Goal: Information Seeking & Learning: Find specific fact

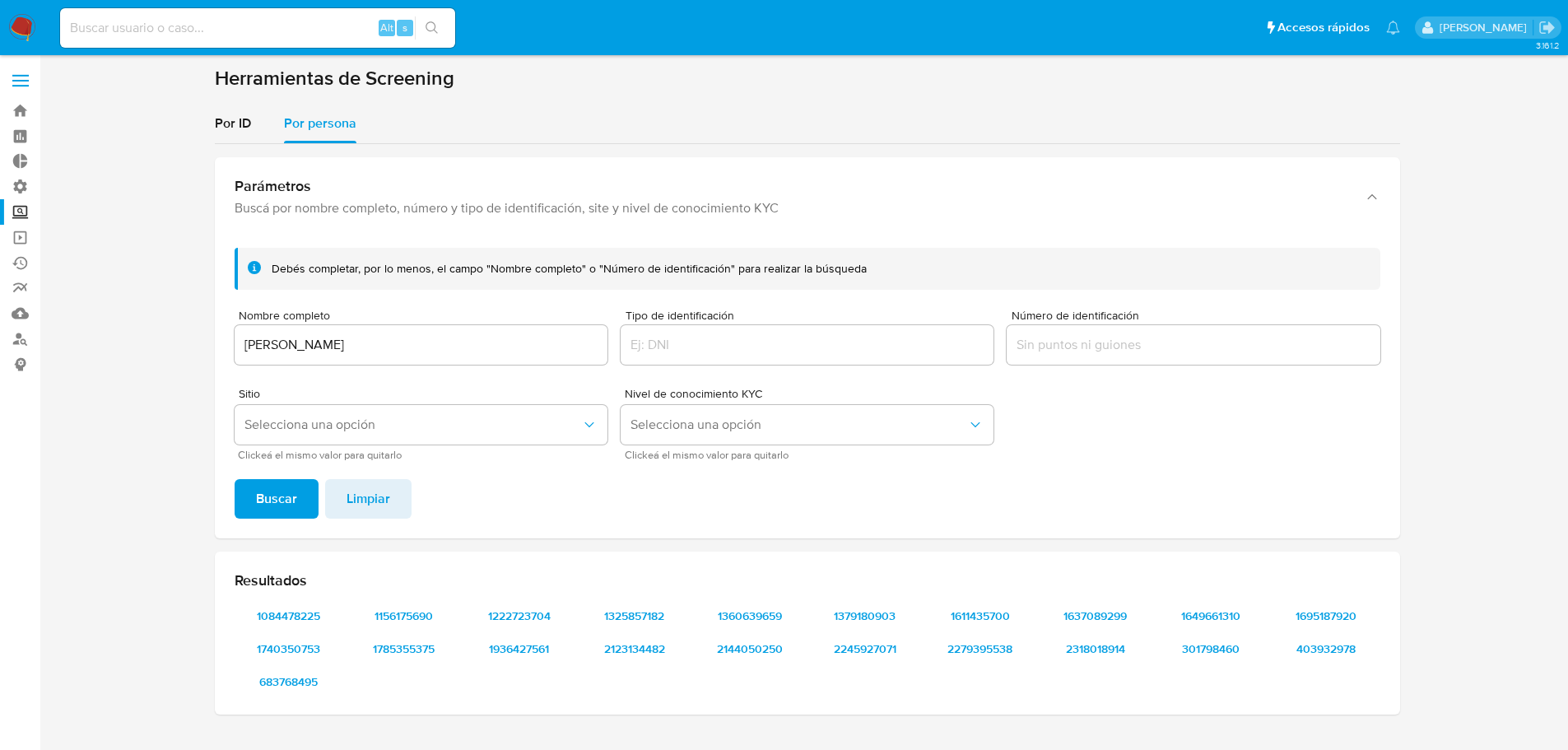
click at [118, 37] on input at bounding box center [257, 27] width 395 height 22
type input "[EMAIL_ADDRESS][DOMAIN_NAME]"
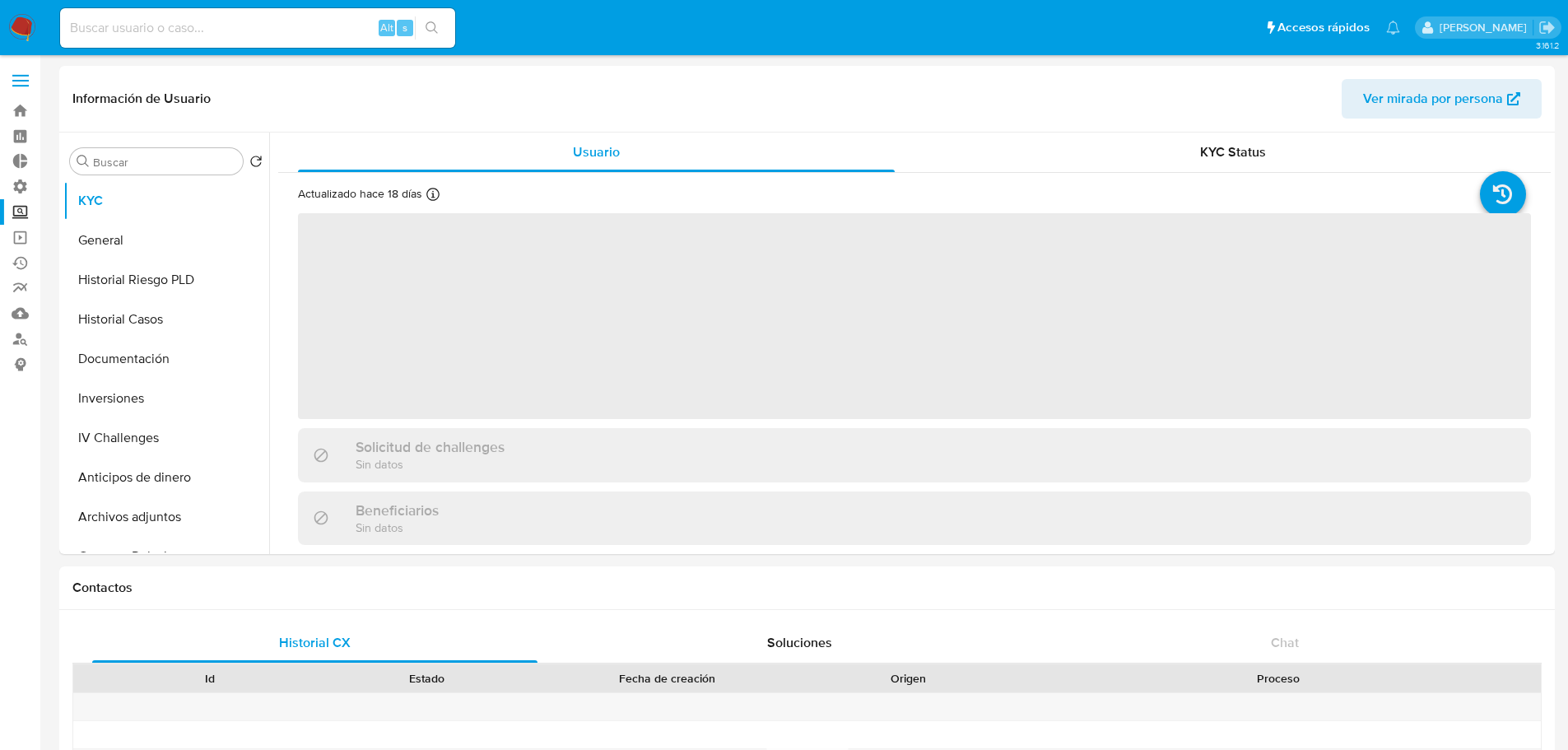
select select "10"
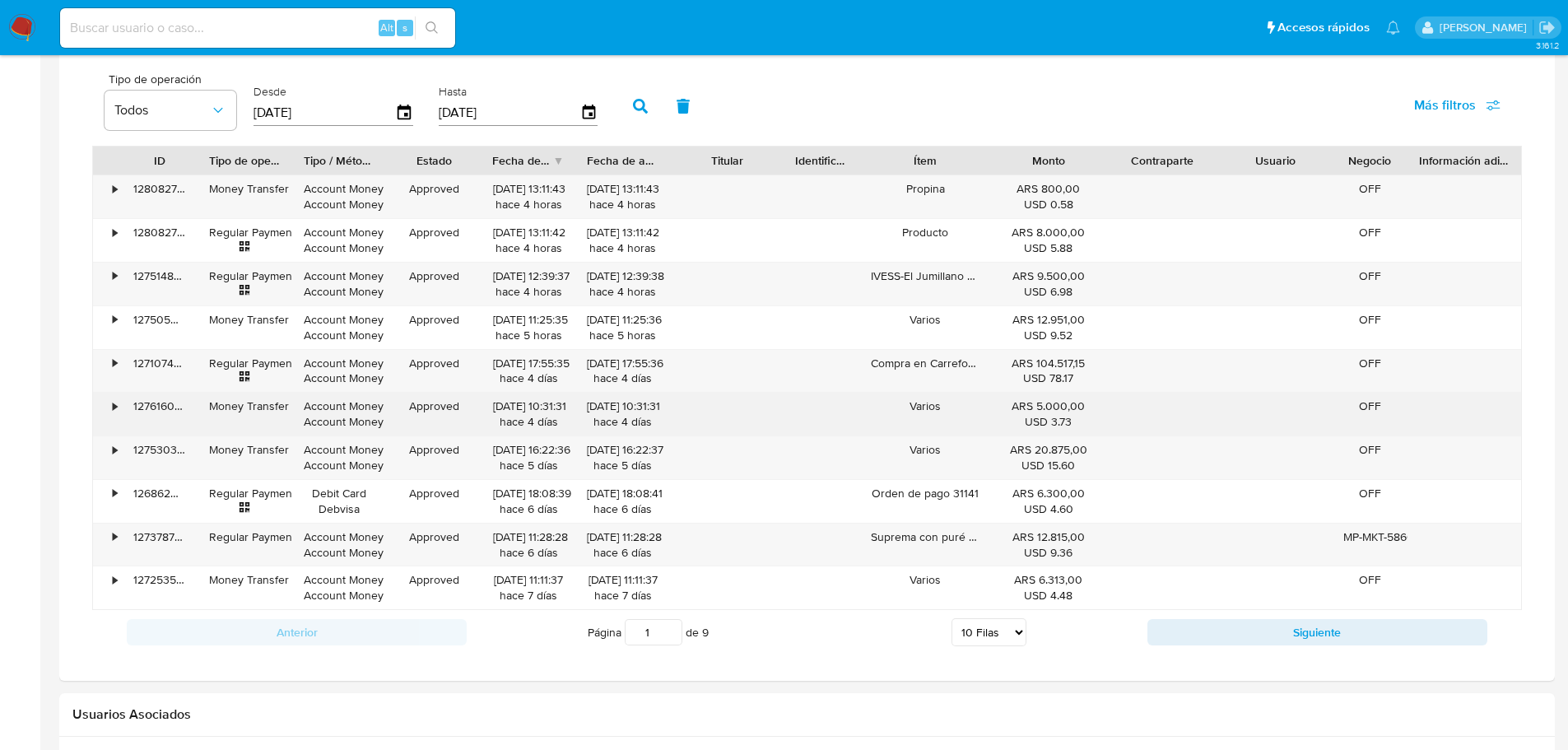
scroll to position [1146, 0]
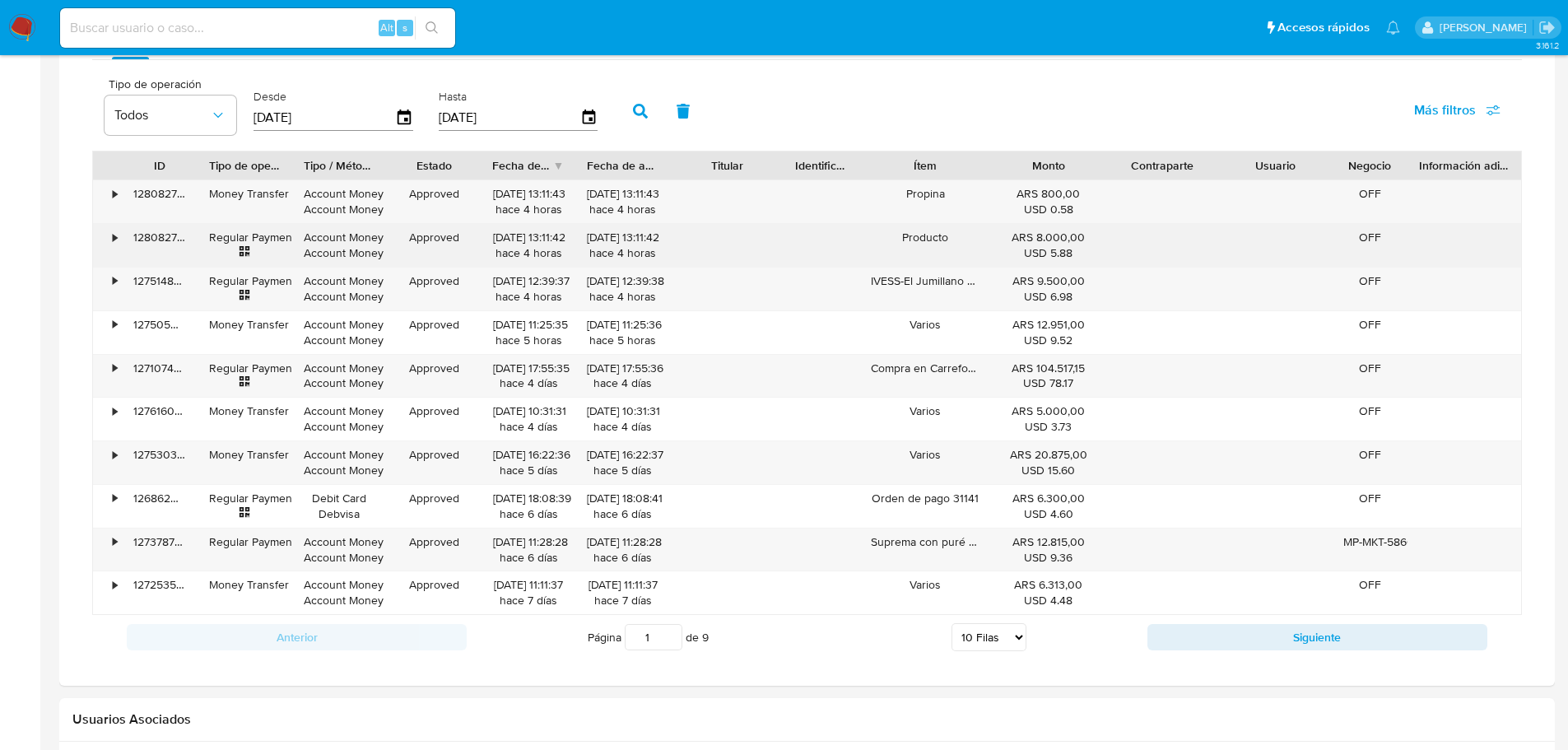
click at [117, 244] on div "•" at bounding box center [114, 237] width 4 height 16
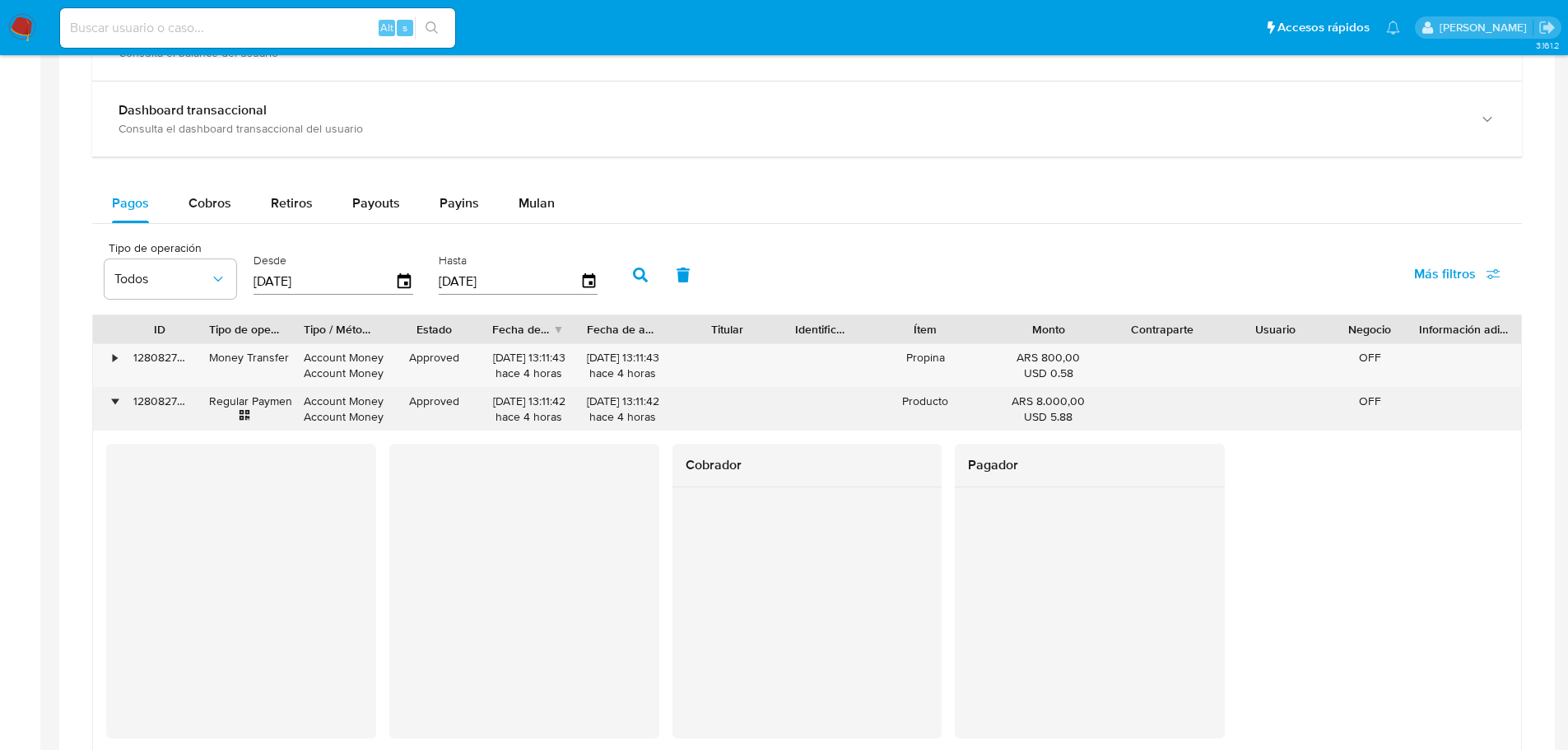
scroll to position [981, 0]
click at [113, 398] on div "•" at bounding box center [114, 402] width 4 height 16
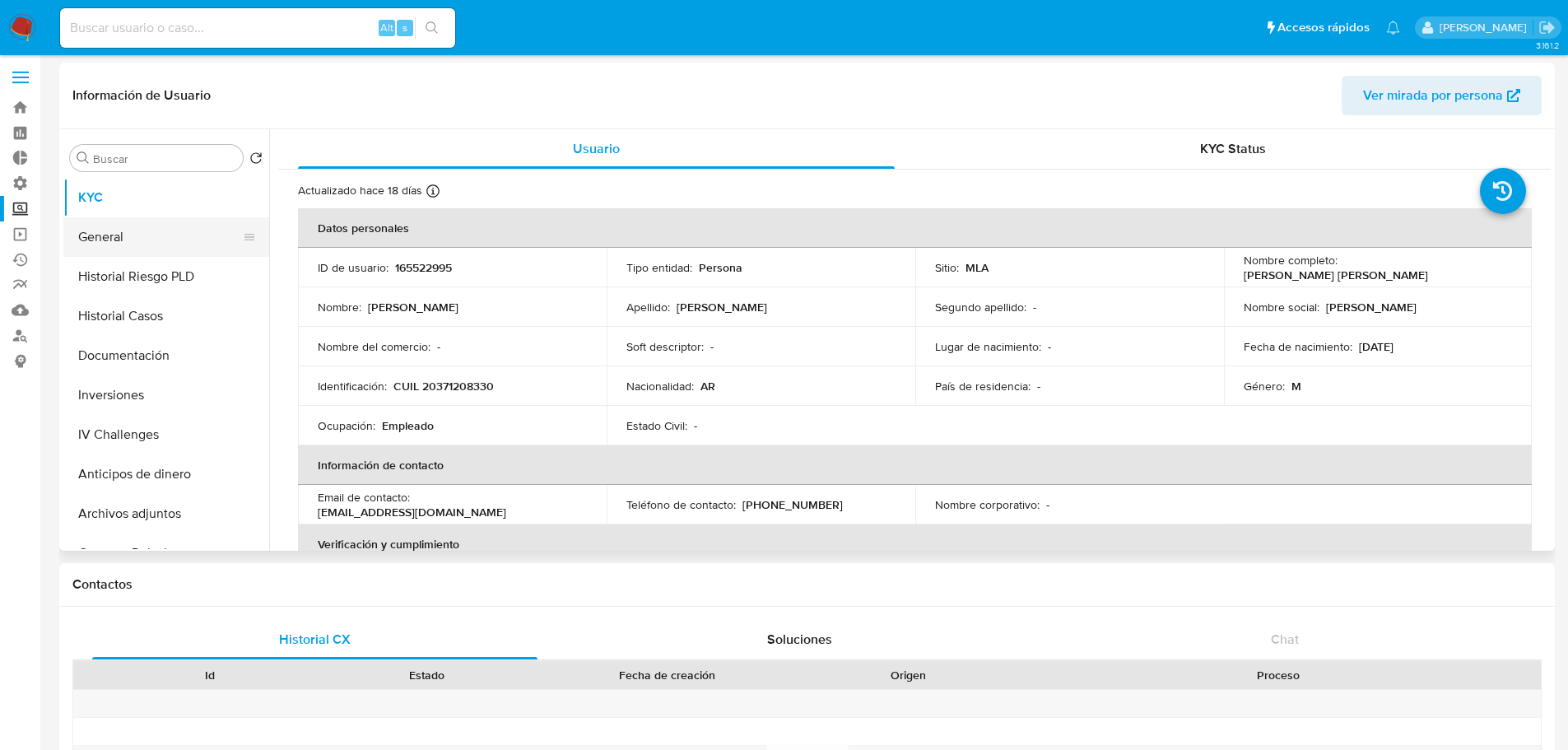
scroll to position [0, 0]
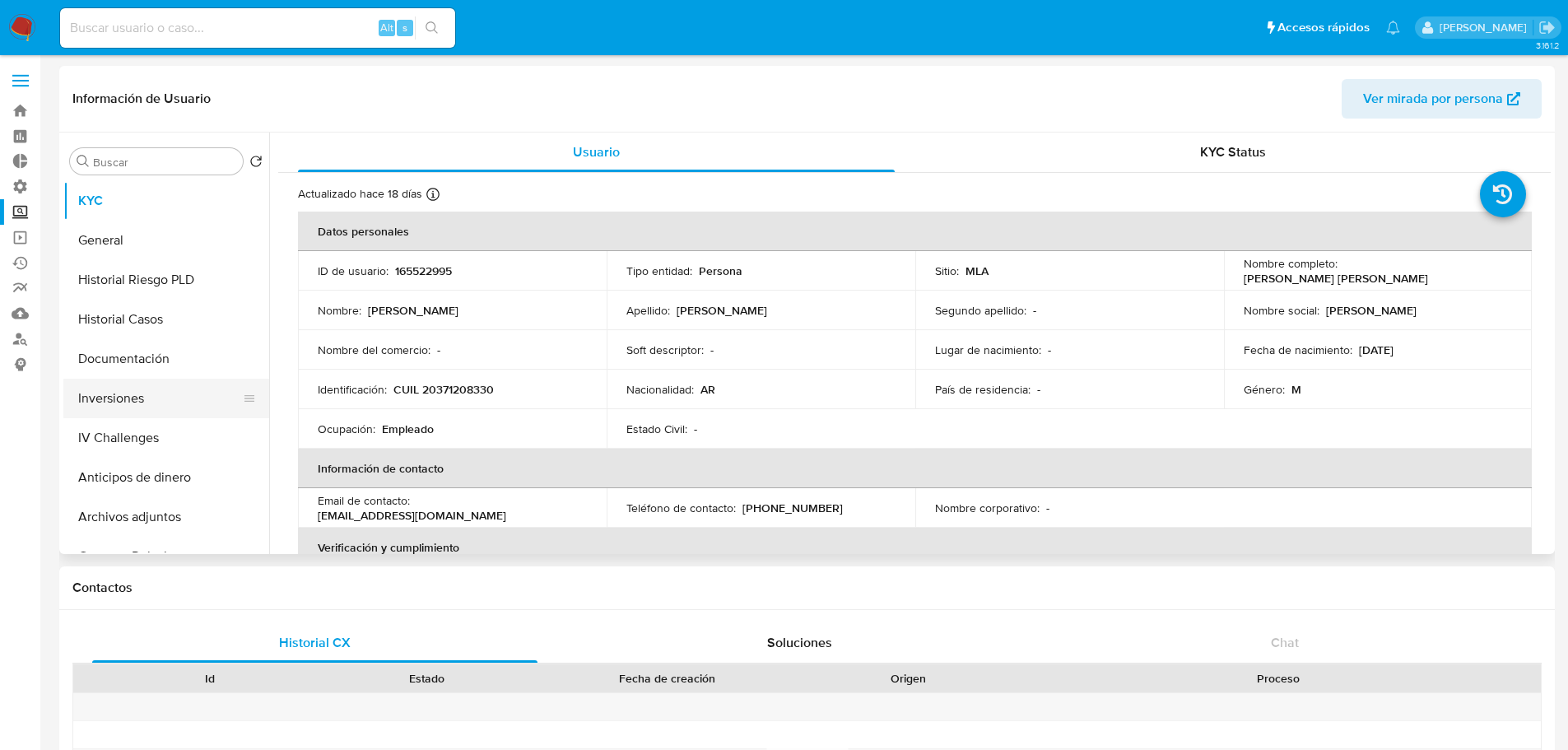
click at [139, 395] on button "Inversiones" at bounding box center [160, 398] width 193 height 39
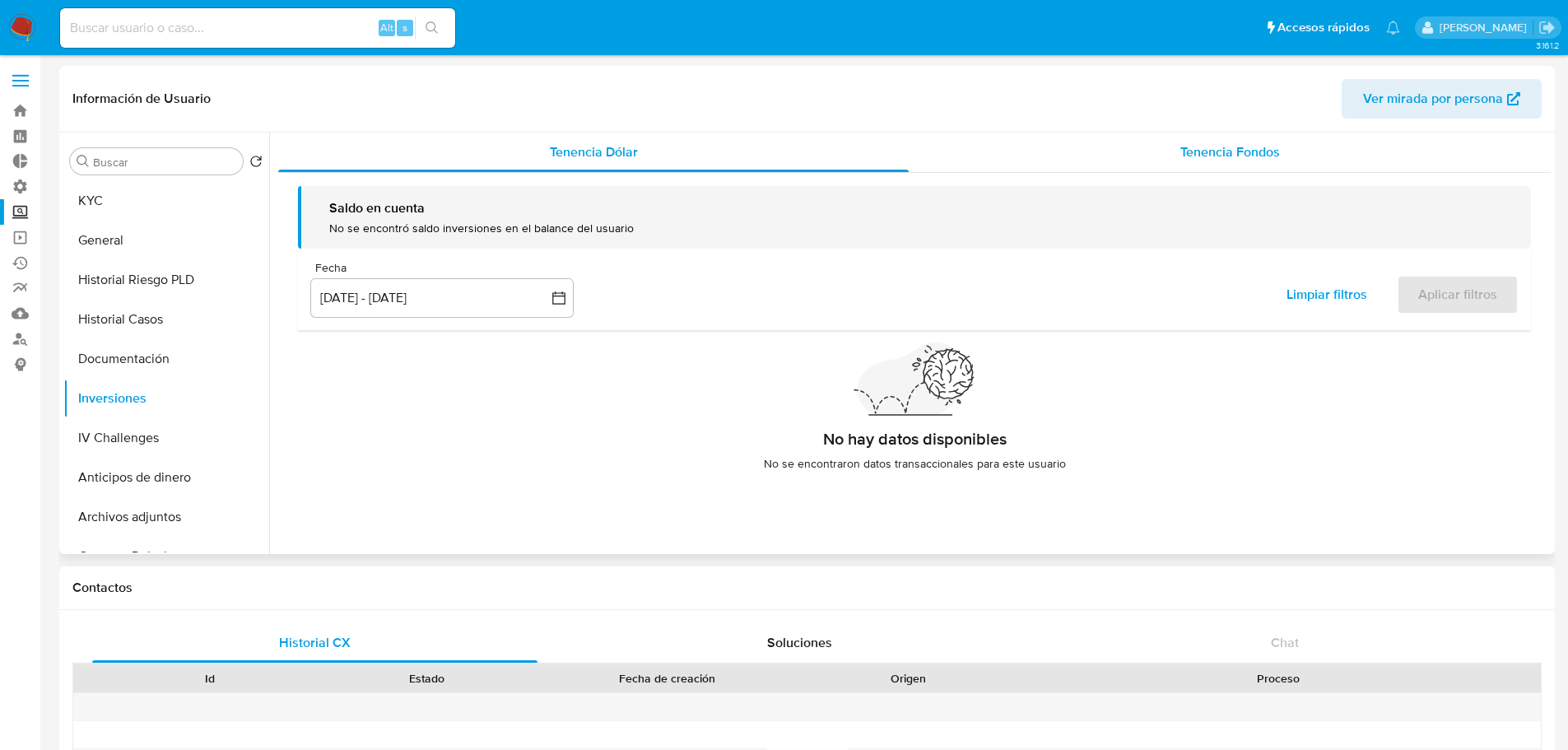
click at [1258, 156] on span "Tenencia Fondos" at bounding box center [1230, 152] width 99 height 19
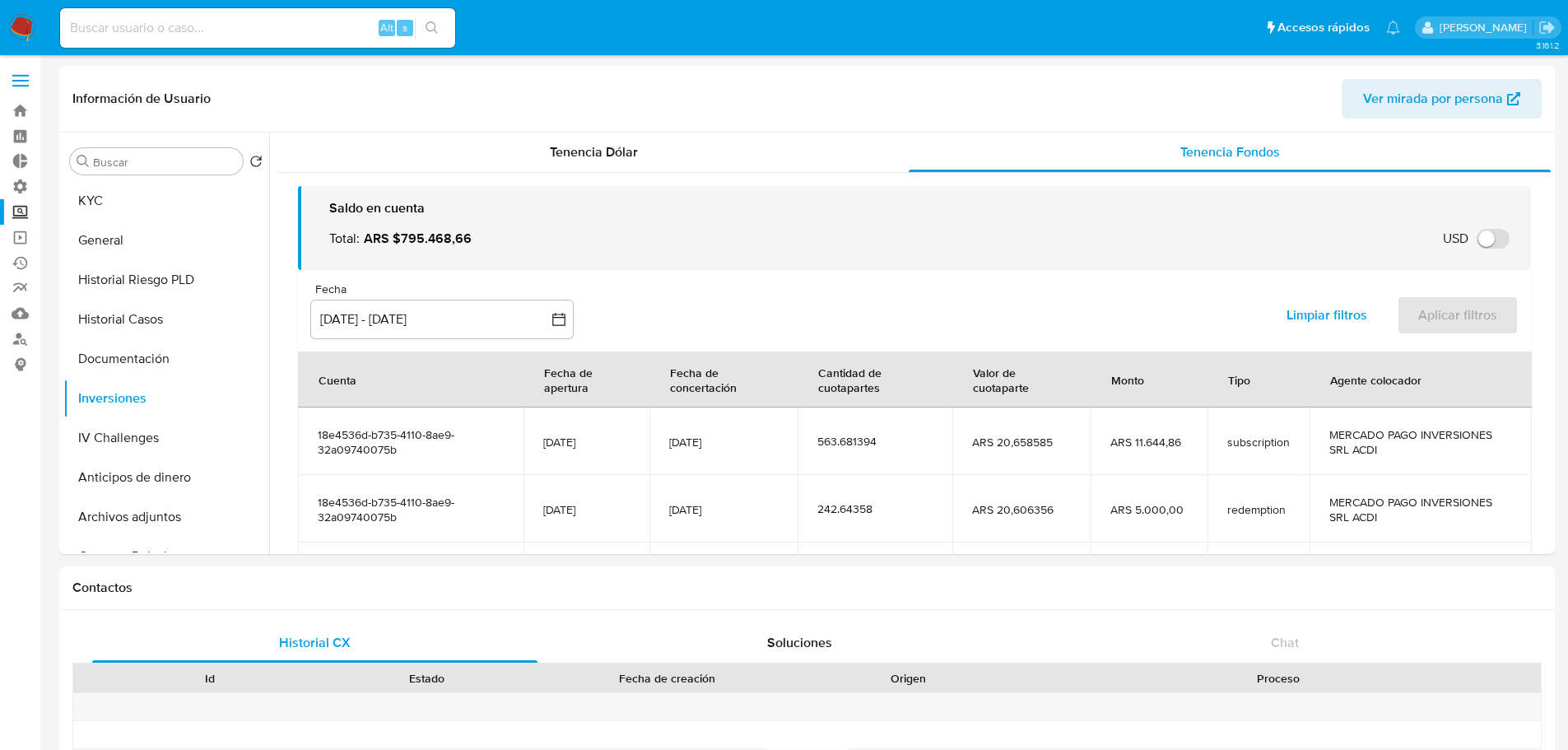
click at [291, 24] on input at bounding box center [257, 27] width 395 height 22
paste input "1197524109"
type input "1197524109"
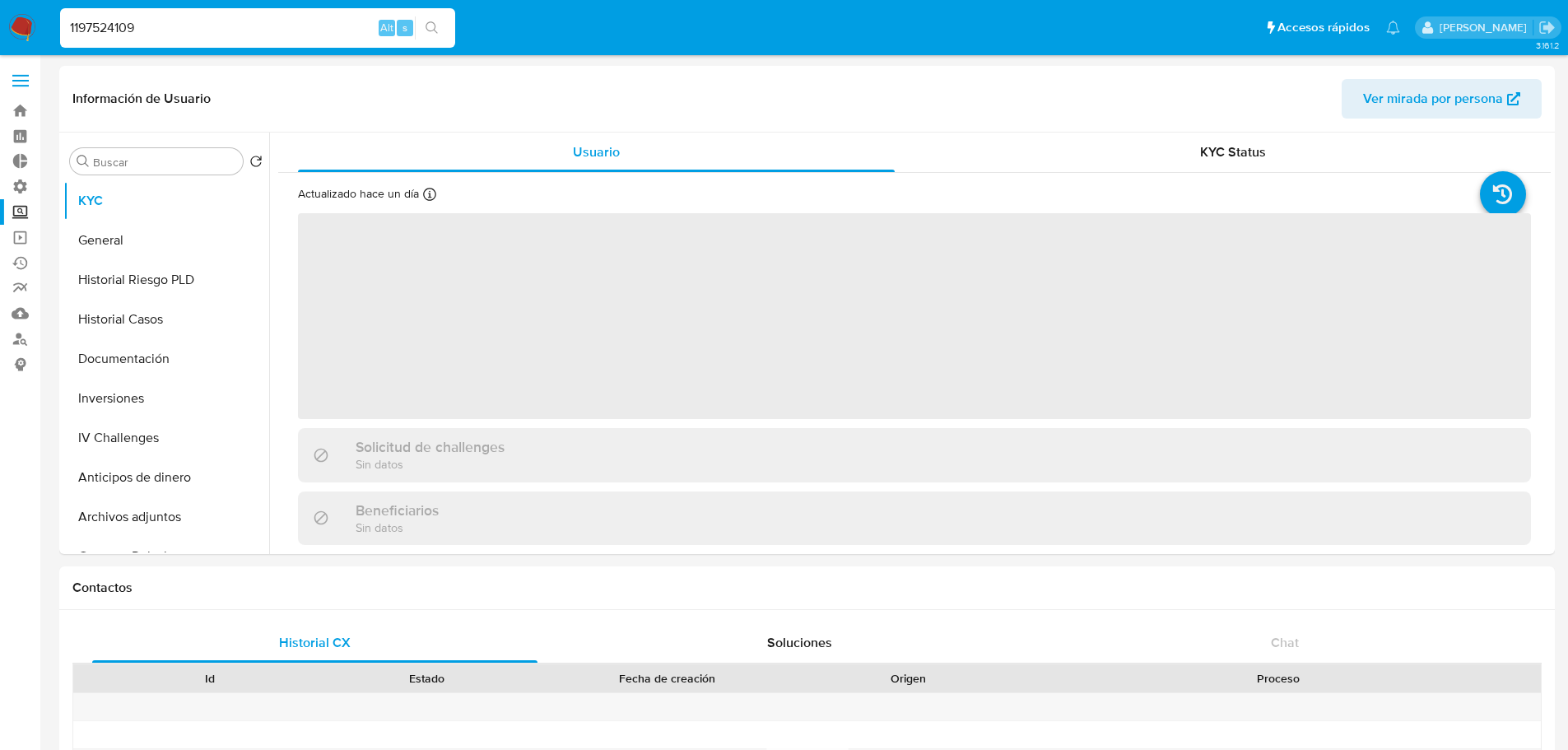
select select "10"
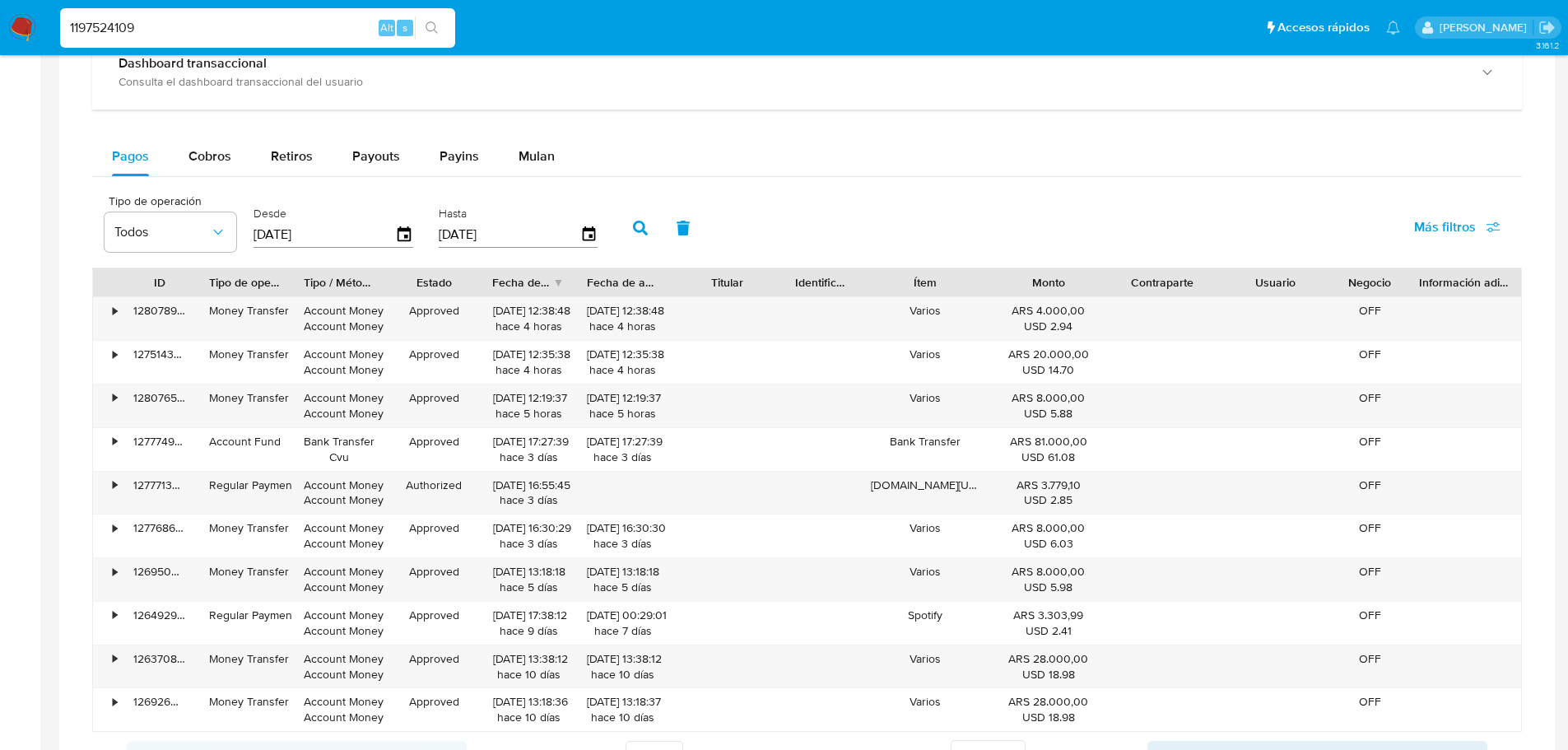
scroll to position [905, 0]
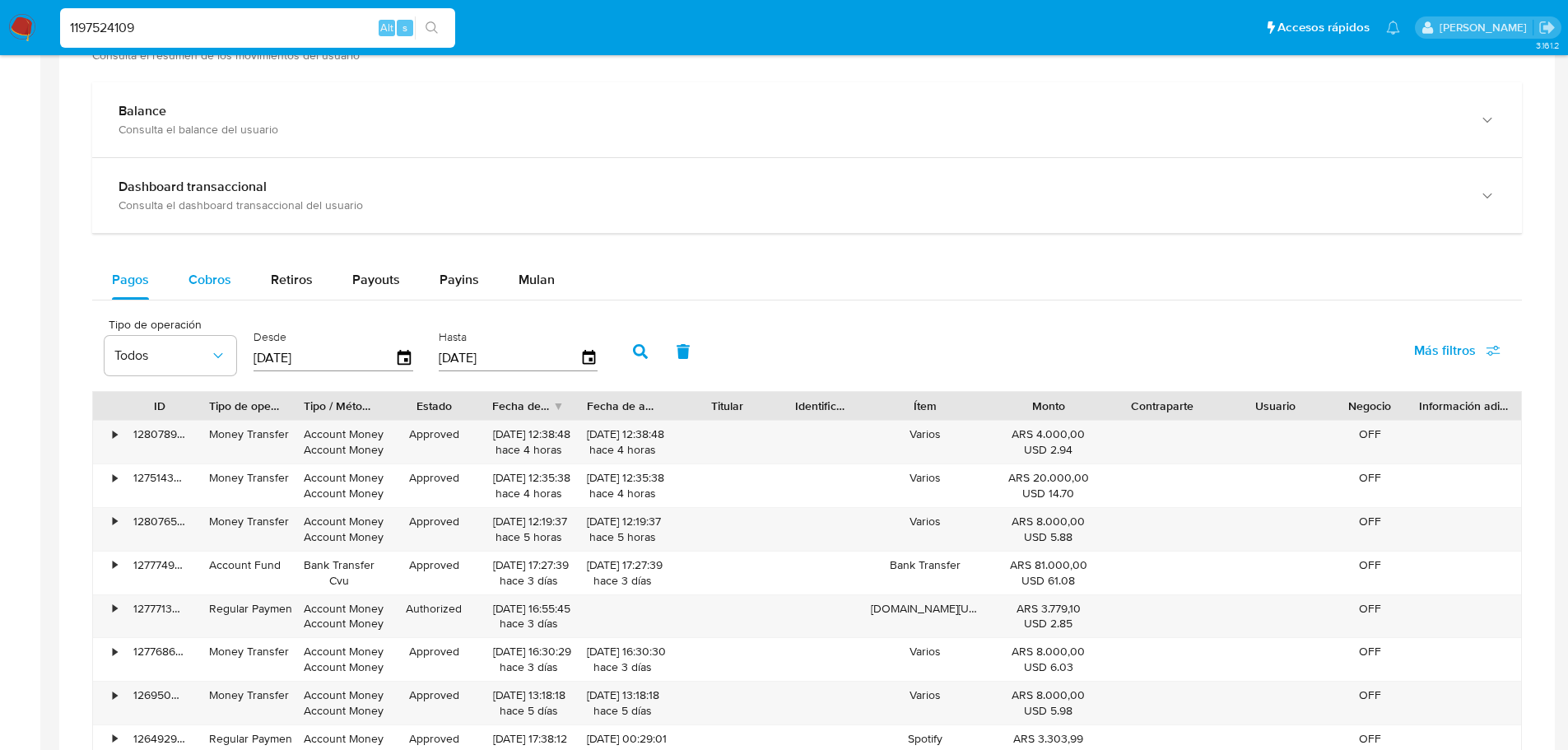
click at [221, 282] on span "Cobros" at bounding box center [210, 279] width 43 height 19
select select "10"
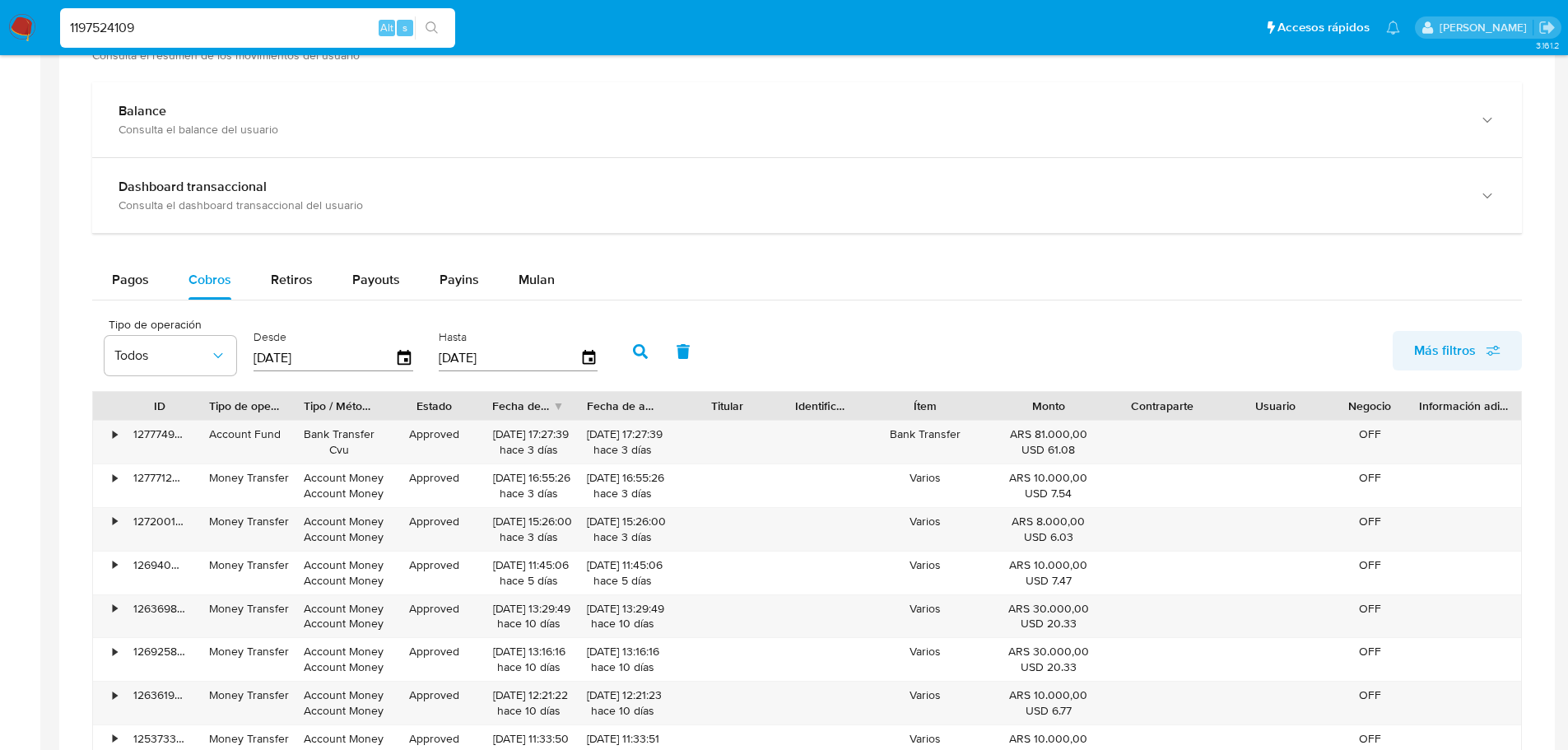
click at [1476, 351] on span "Más filtros" at bounding box center [1457, 350] width 86 height 37
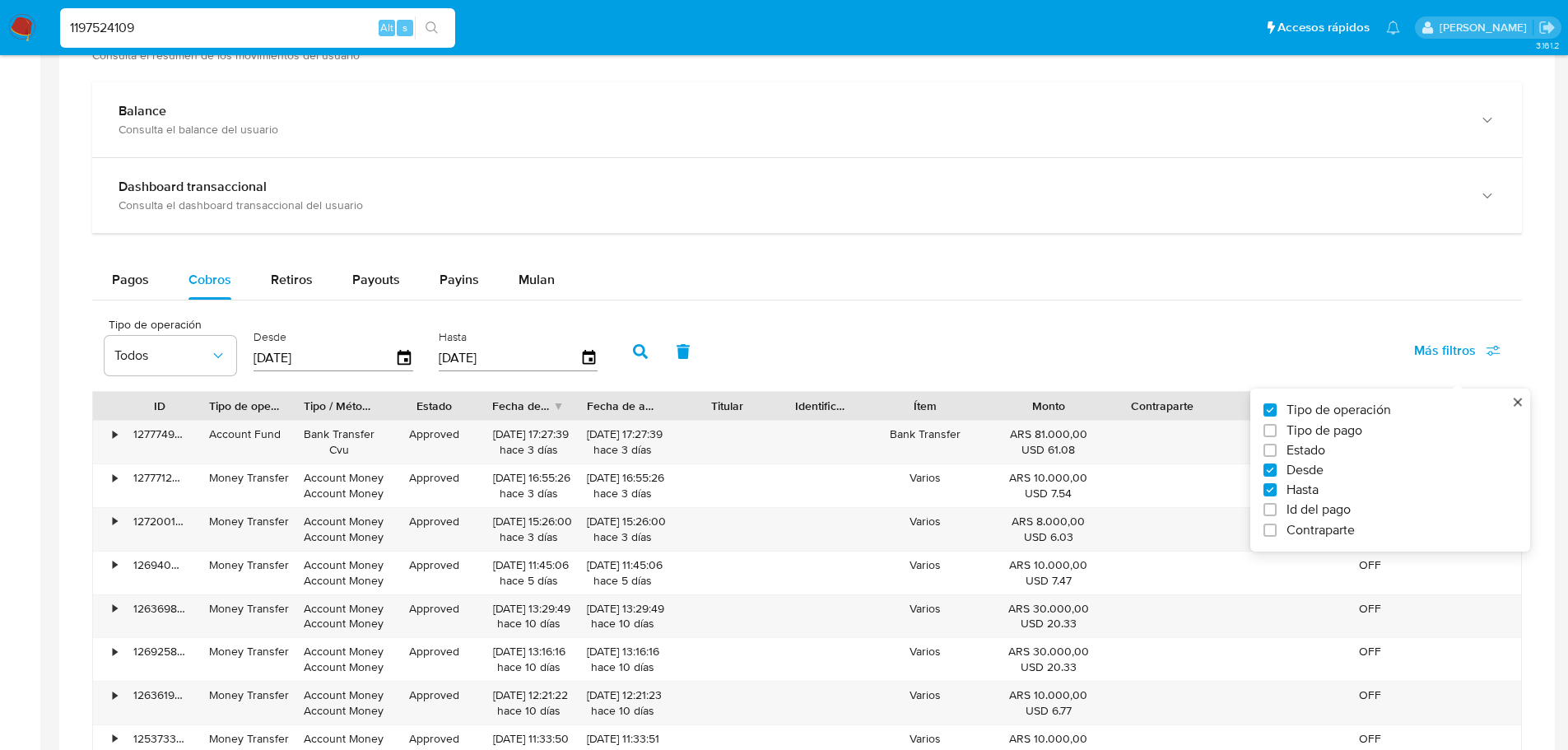
click at [1306, 510] on span "Id del pago" at bounding box center [1318, 509] width 65 height 17
click at [1276, 510] on input "Id del pago" at bounding box center [1269, 509] width 13 height 13
checkbox input "true"
click at [709, 355] on input "number" at bounding box center [699, 356] width 161 height 22
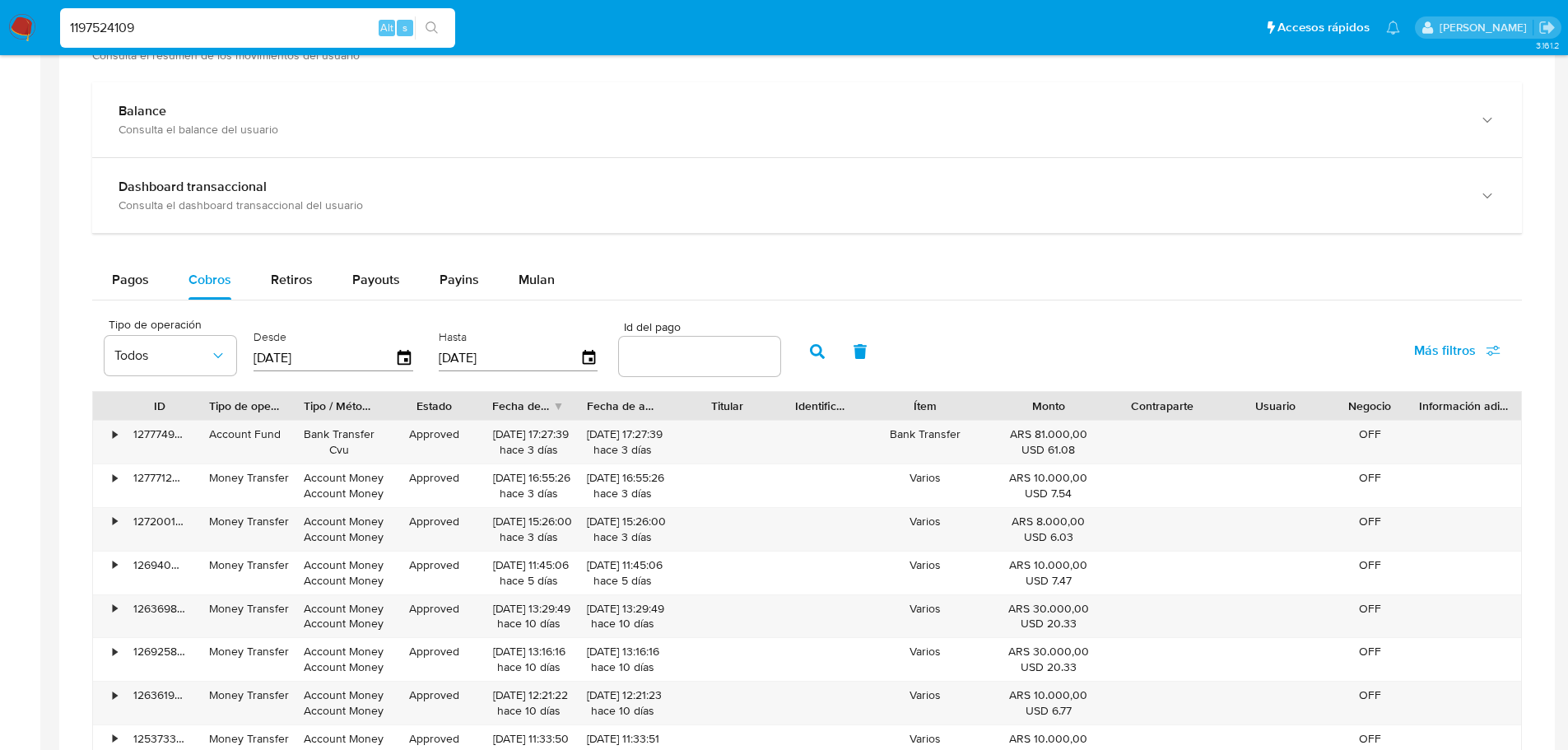
click at [679, 358] on input "number" at bounding box center [699, 356] width 161 height 22
paste input "122264040483"
type input "122264040483"
click at [805, 361] on button "button" at bounding box center [817, 351] width 43 height 39
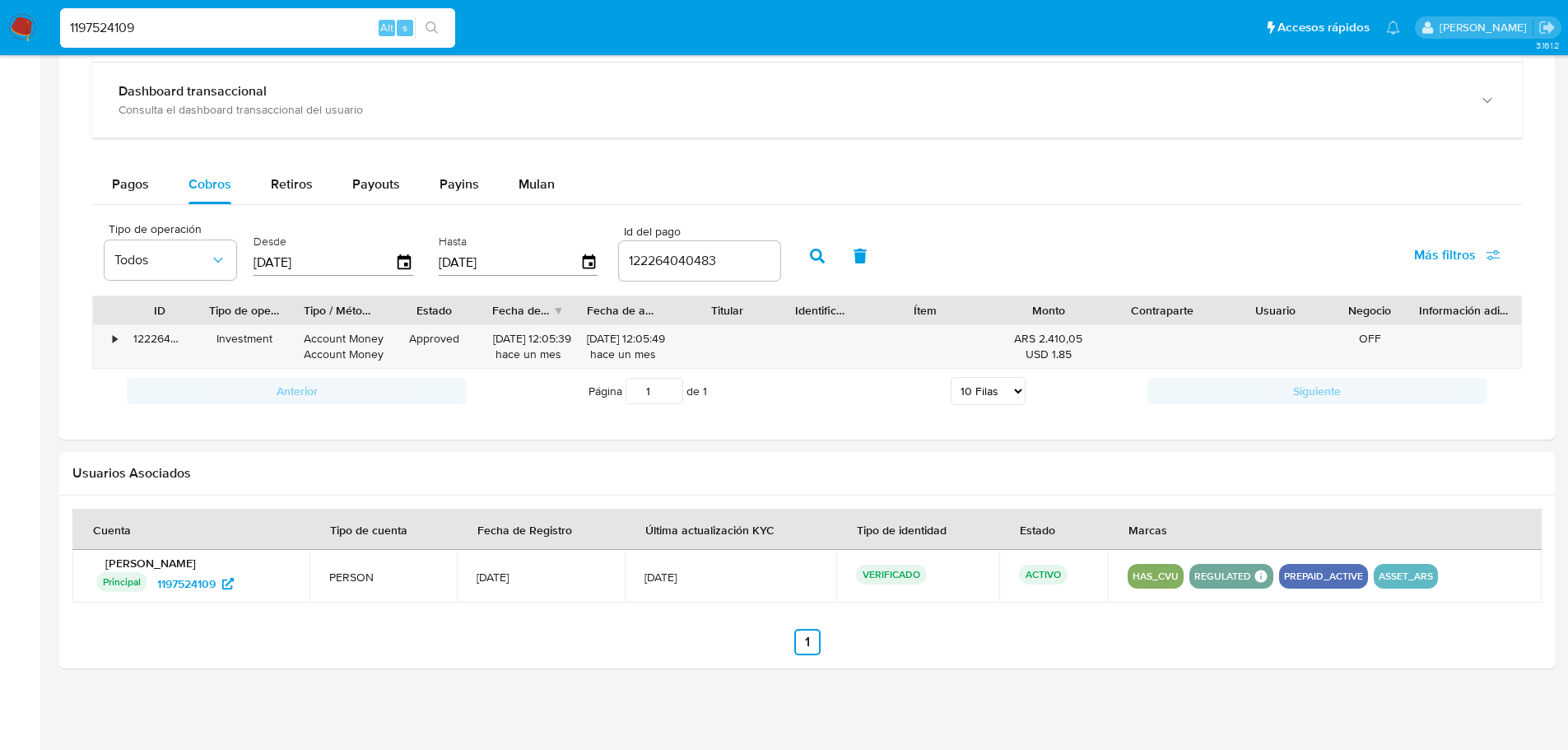
scroll to position [1002, 0]
click at [692, 259] on input "122264040483" at bounding box center [699, 259] width 161 height 22
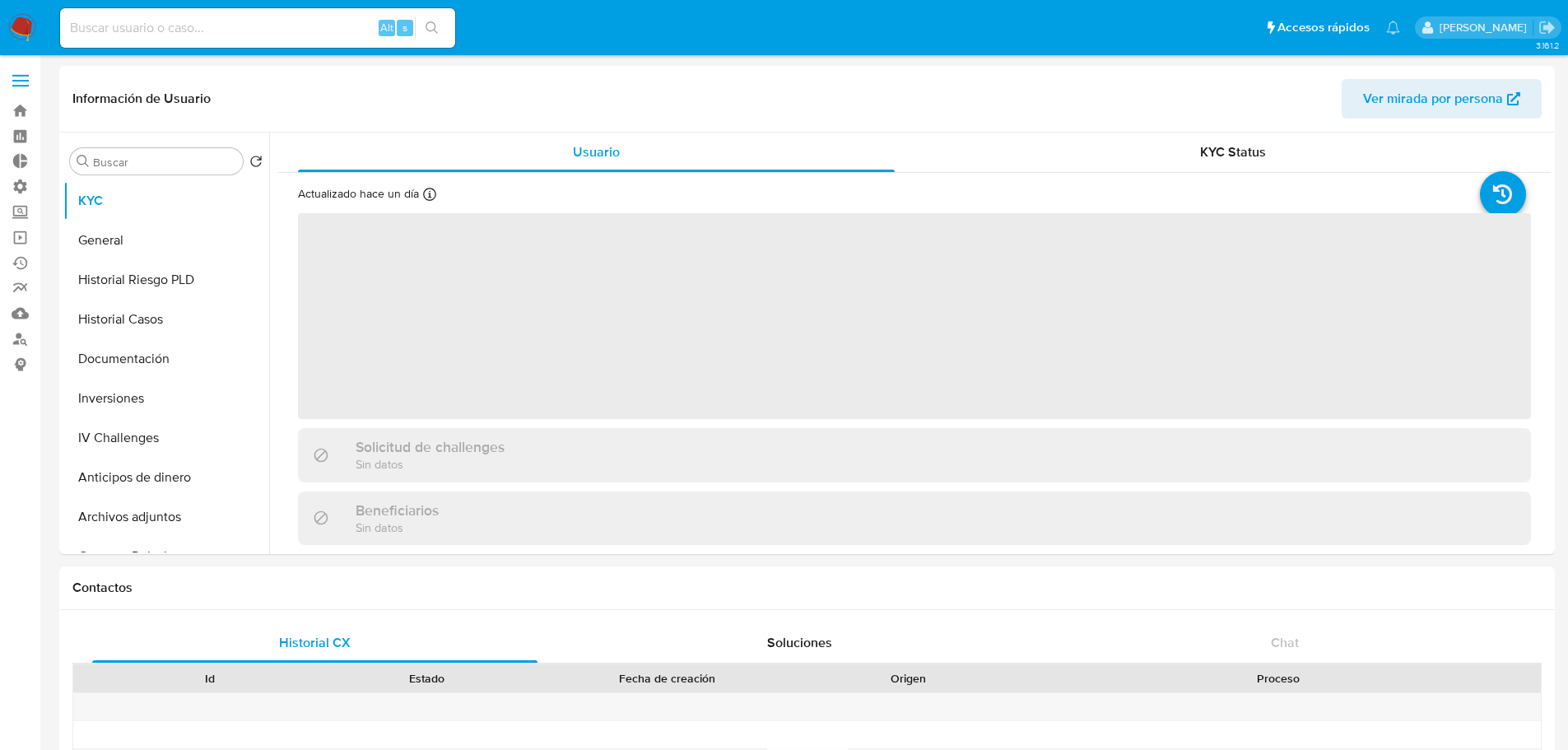
select select "10"
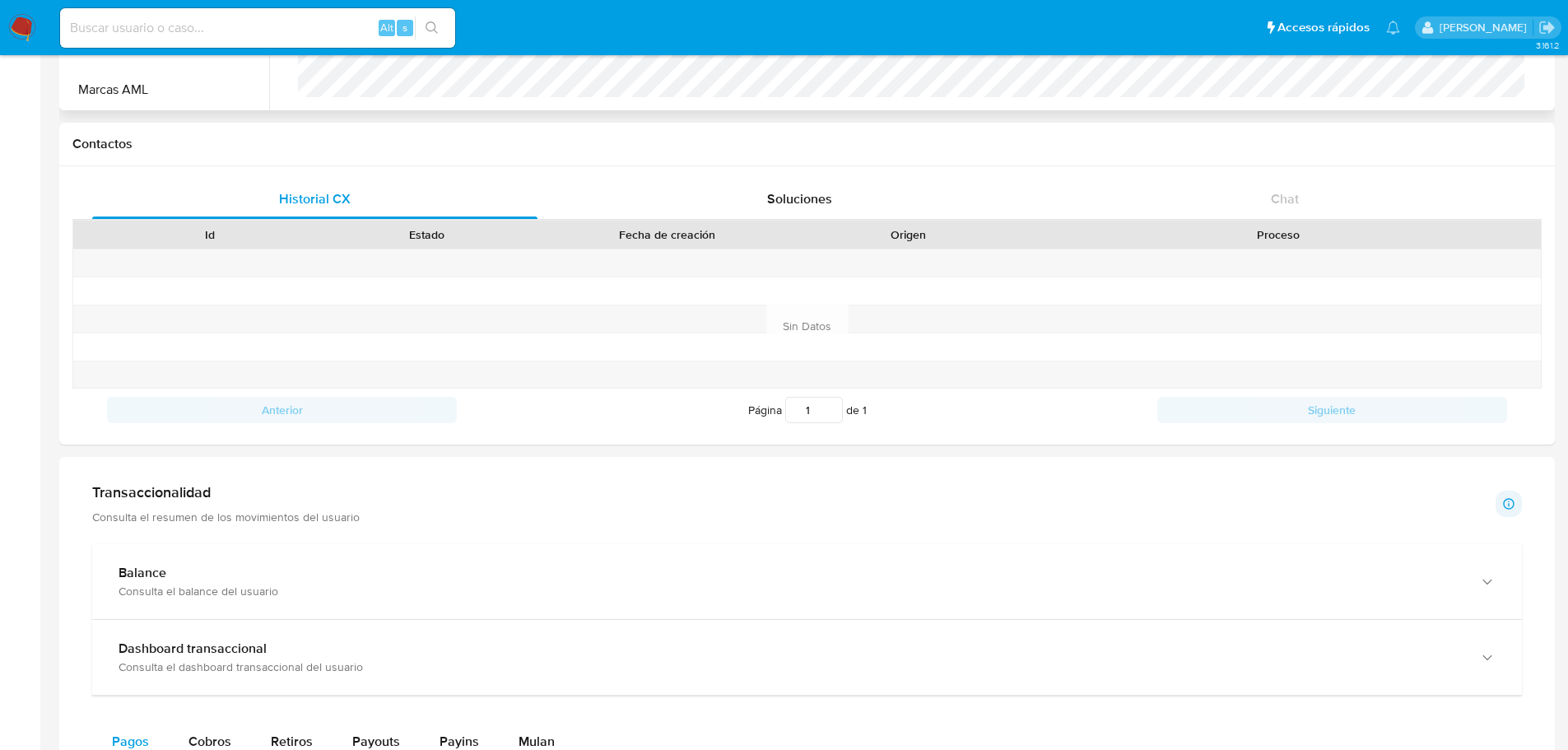
scroll to position [165, 0]
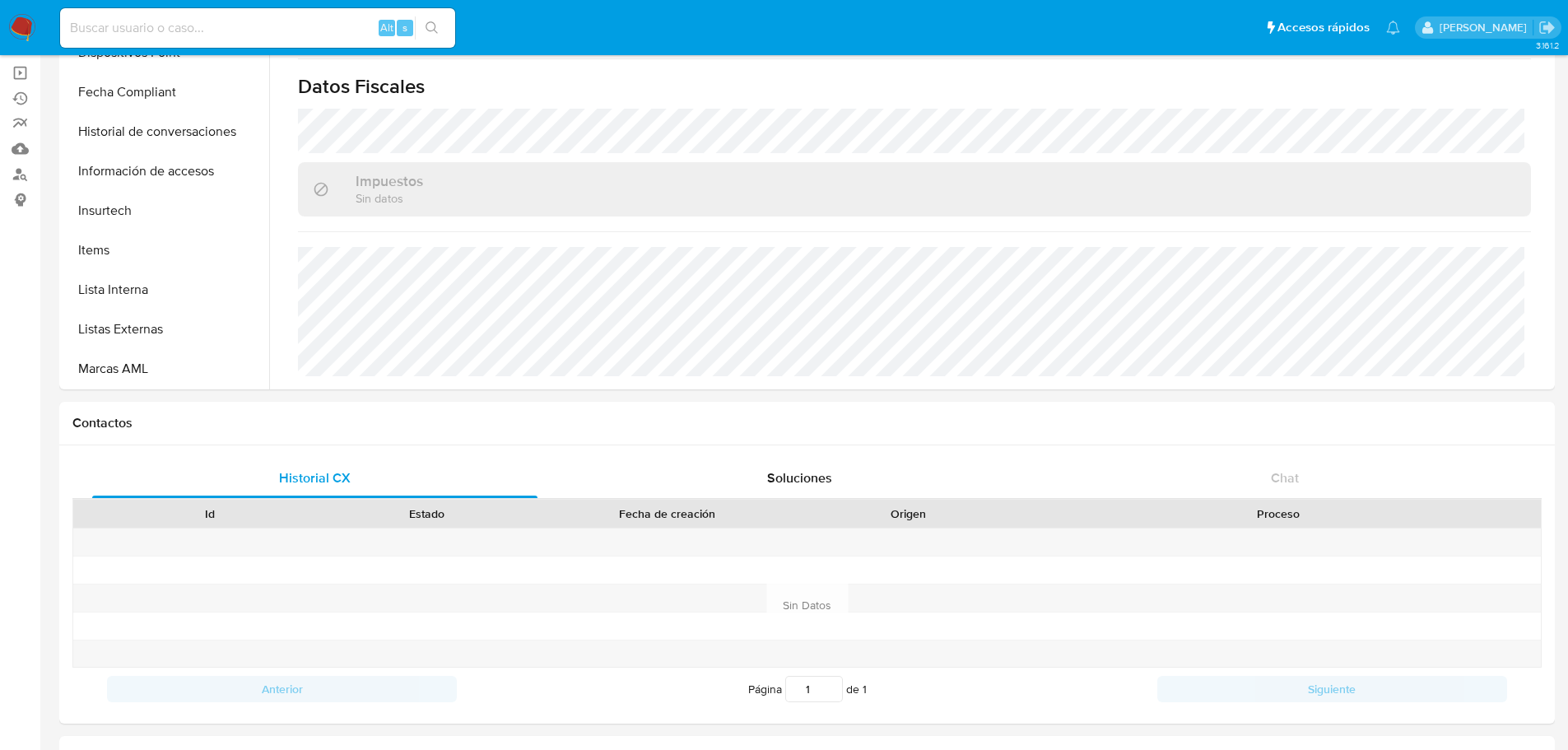
click at [202, 32] on input at bounding box center [257, 27] width 395 height 22
type input "[EMAIL_ADDRESS][DOMAIN_NAME]"
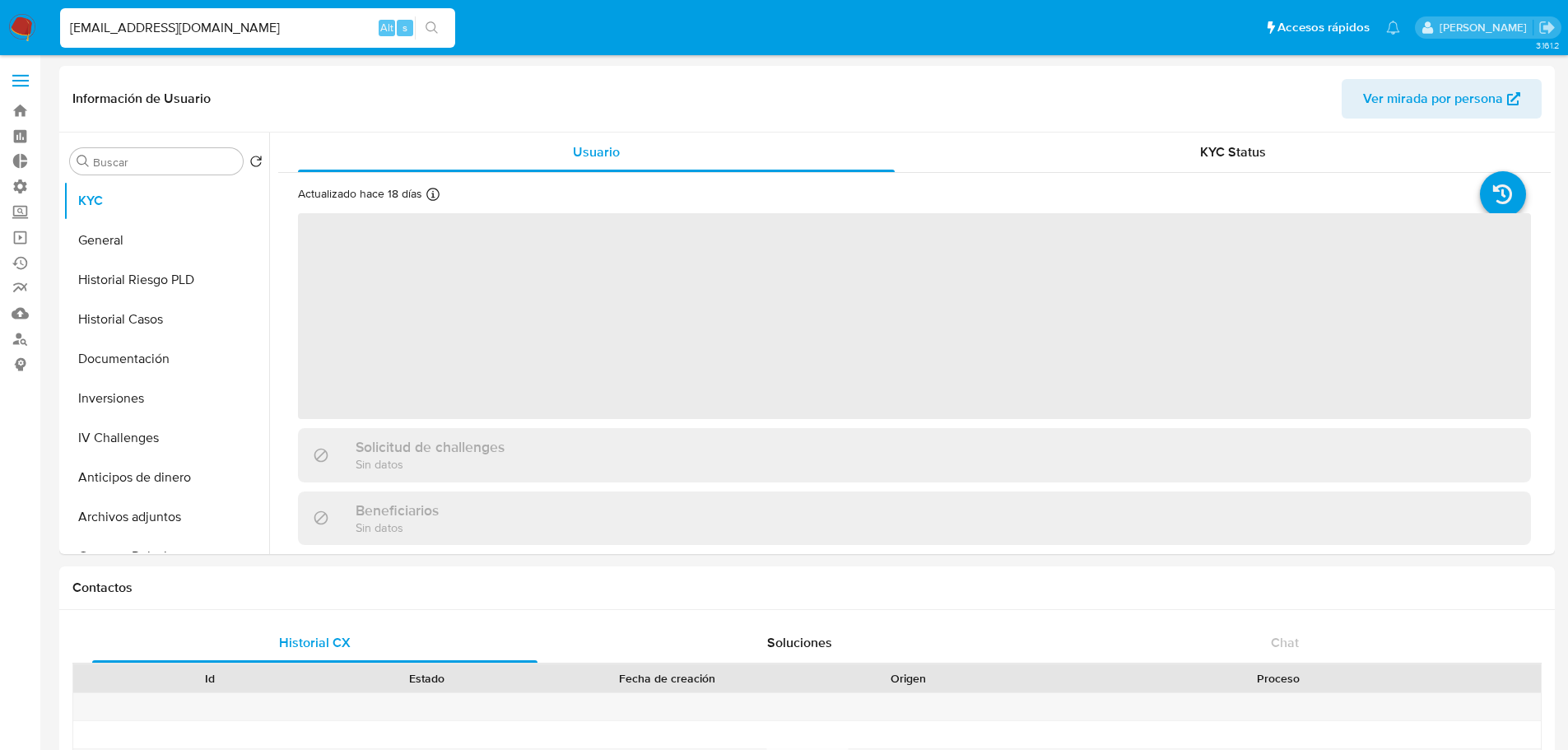
select select "10"
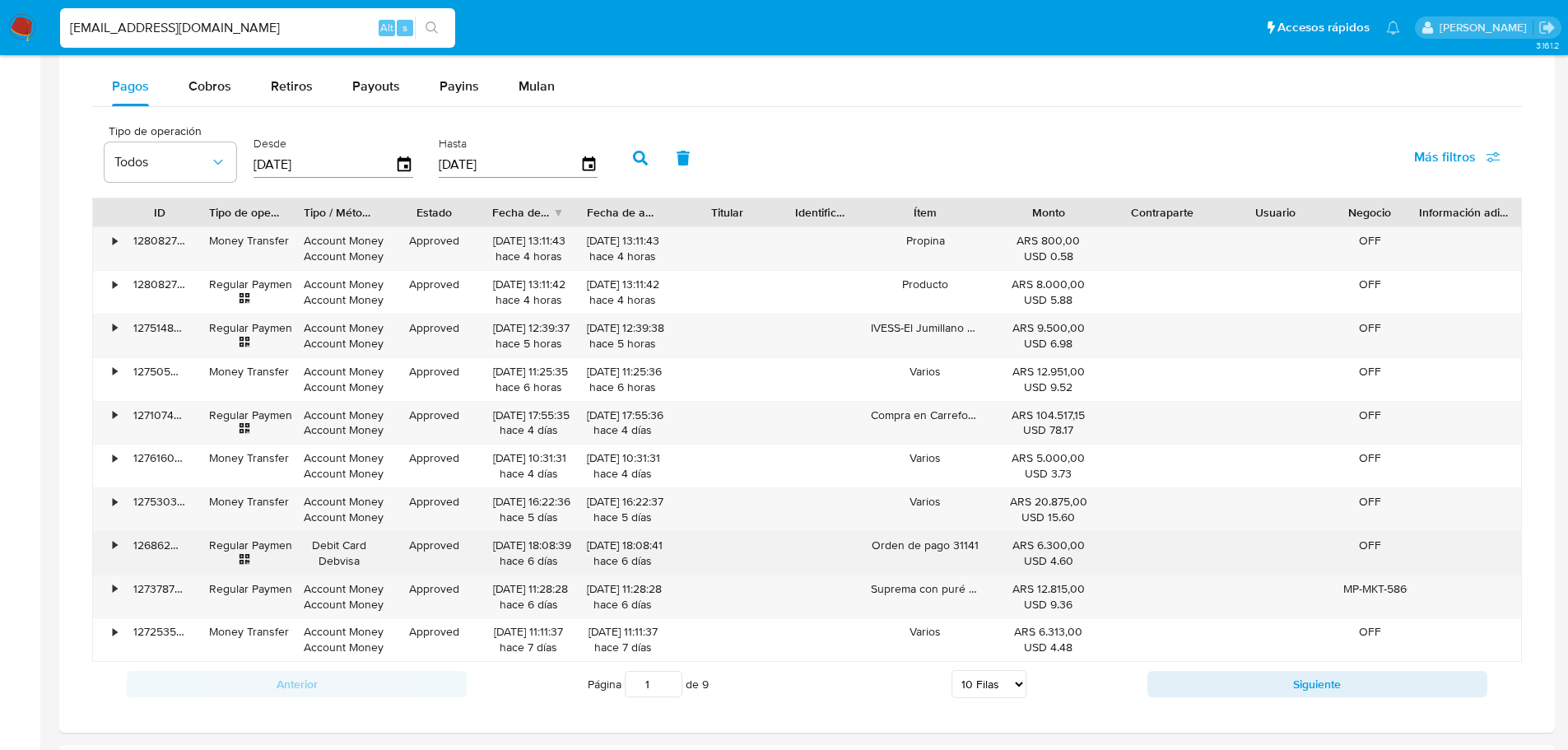
scroll to position [1070, 0]
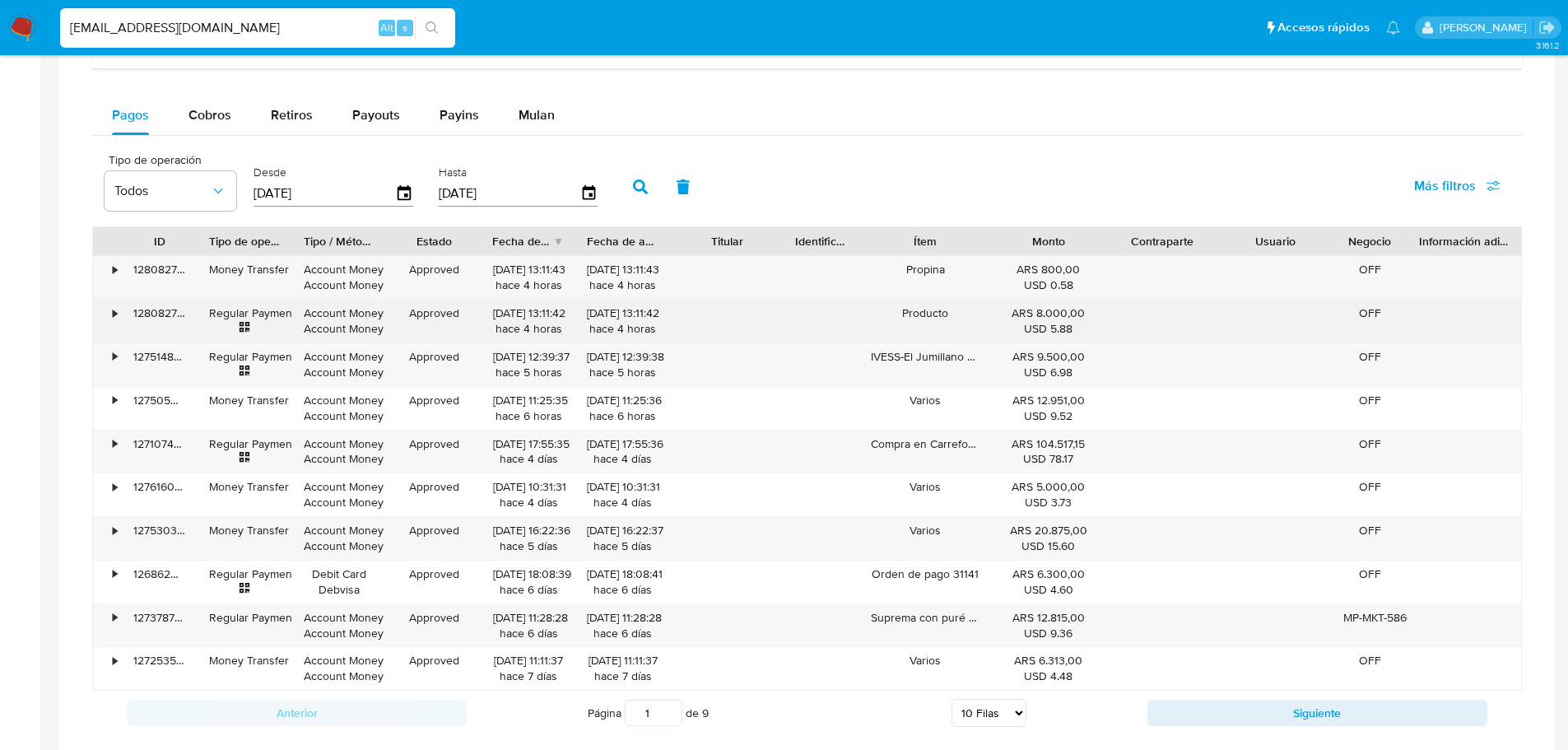
click at [115, 316] on div "•" at bounding box center [114, 313] width 4 height 16
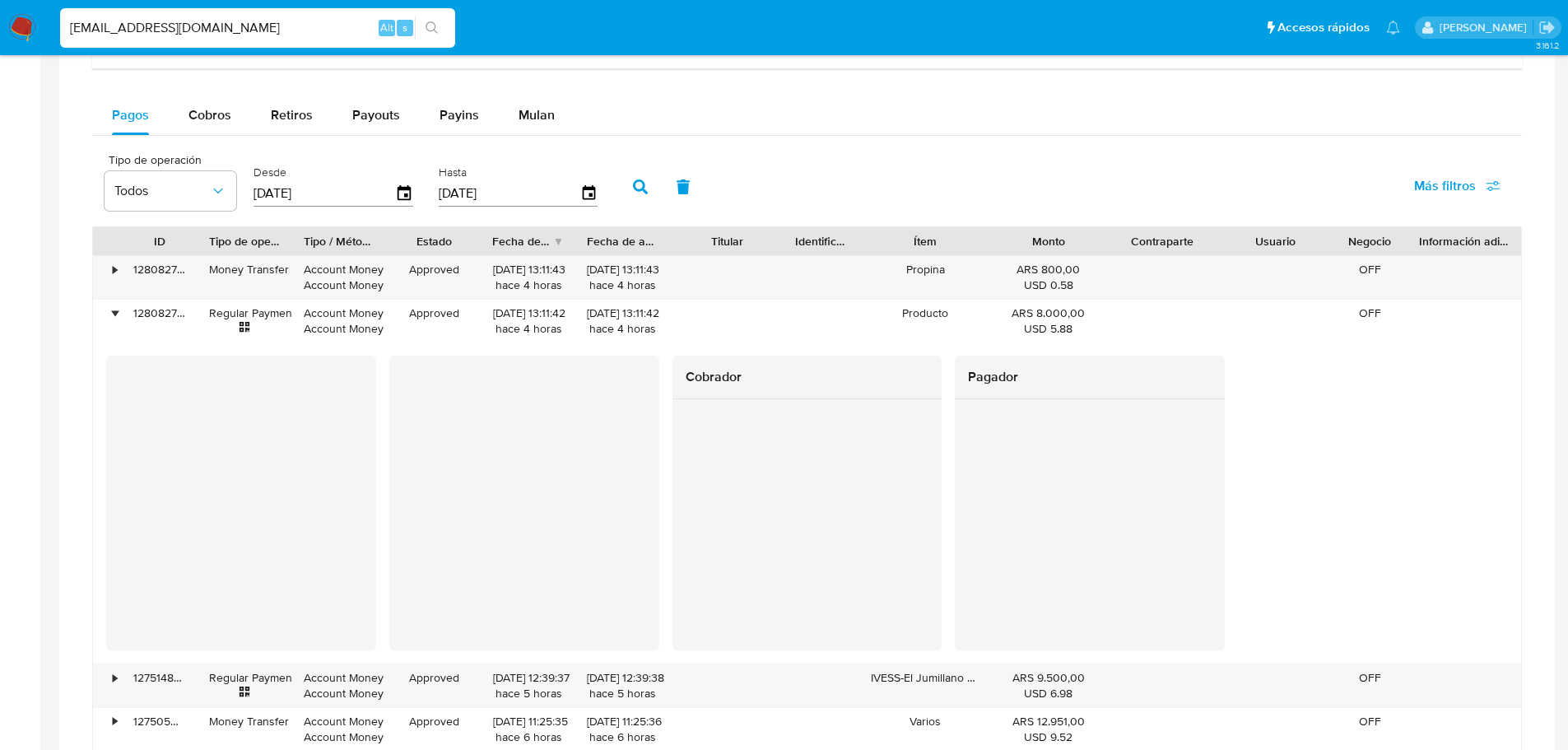
drag, startPoint x: 197, startPoint y: 245, endPoint x: 228, endPoint y: 246, distance: 31.0
click at [212, 246] on div at bounding box center [198, 242] width 30 height 28
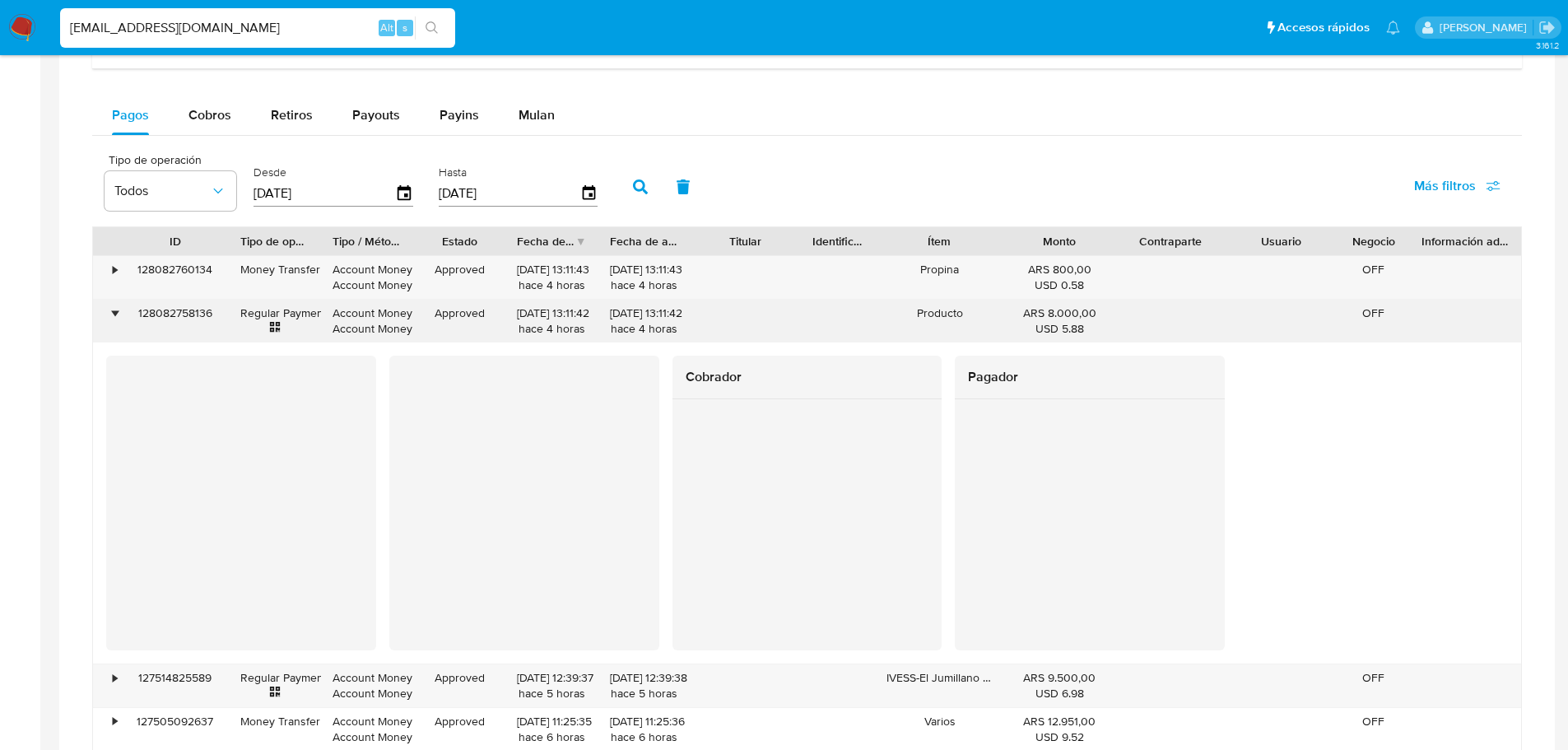
click at [199, 315] on div "128082758136" at bounding box center [175, 321] width 107 height 43
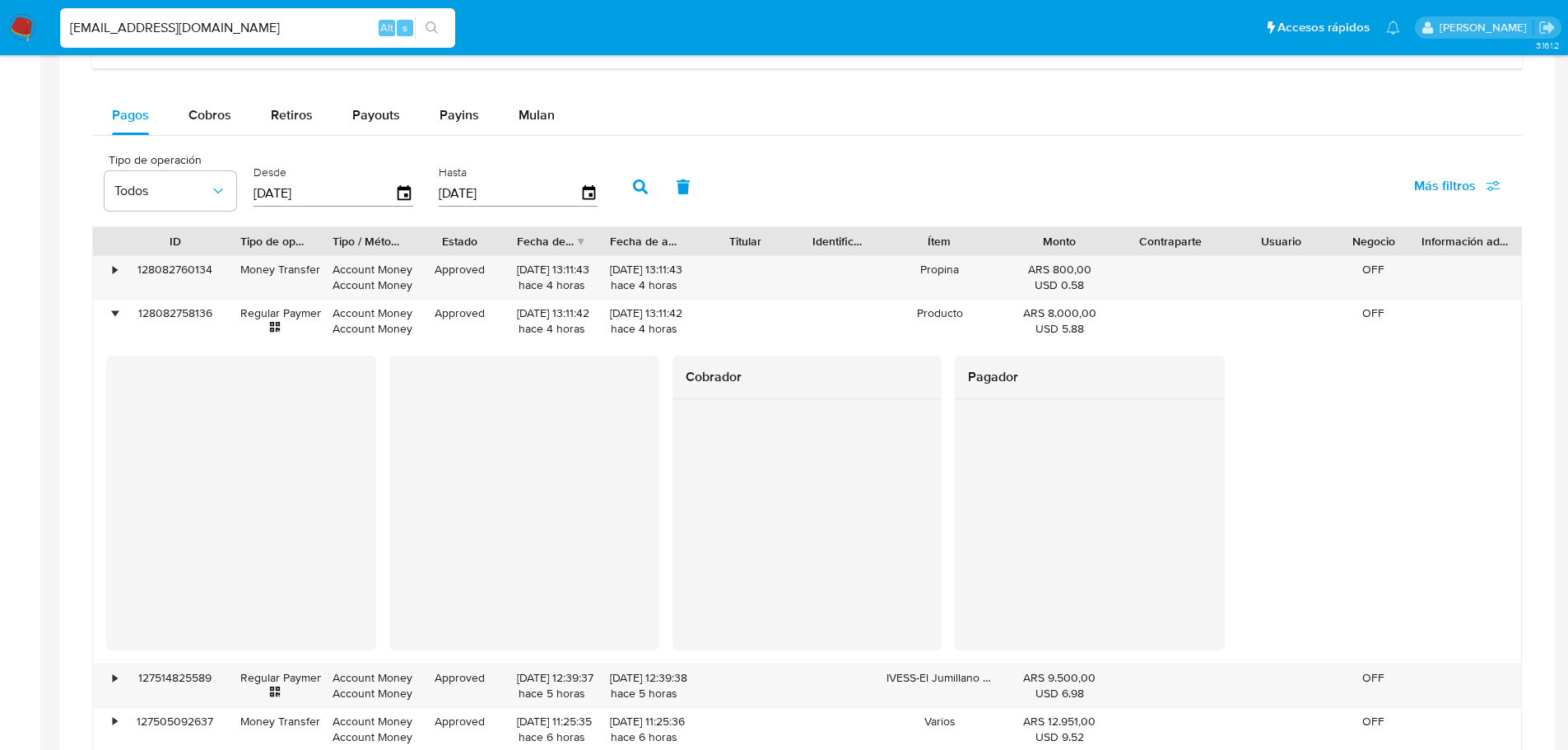
drag, startPoint x: 251, startPoint y: 28, endPoint x: -195, endPoint y: 43, distance: 446.3
click at [0, 43] on html "Pausado Ver notificaciones [EMAIL_ADDRESS][DOMAIN_NAME] Alt s Accesos rápidos P…" at bounding box center [784, 161] width 1568 height 2463
paste input "1429124836"
type input "1429124836"
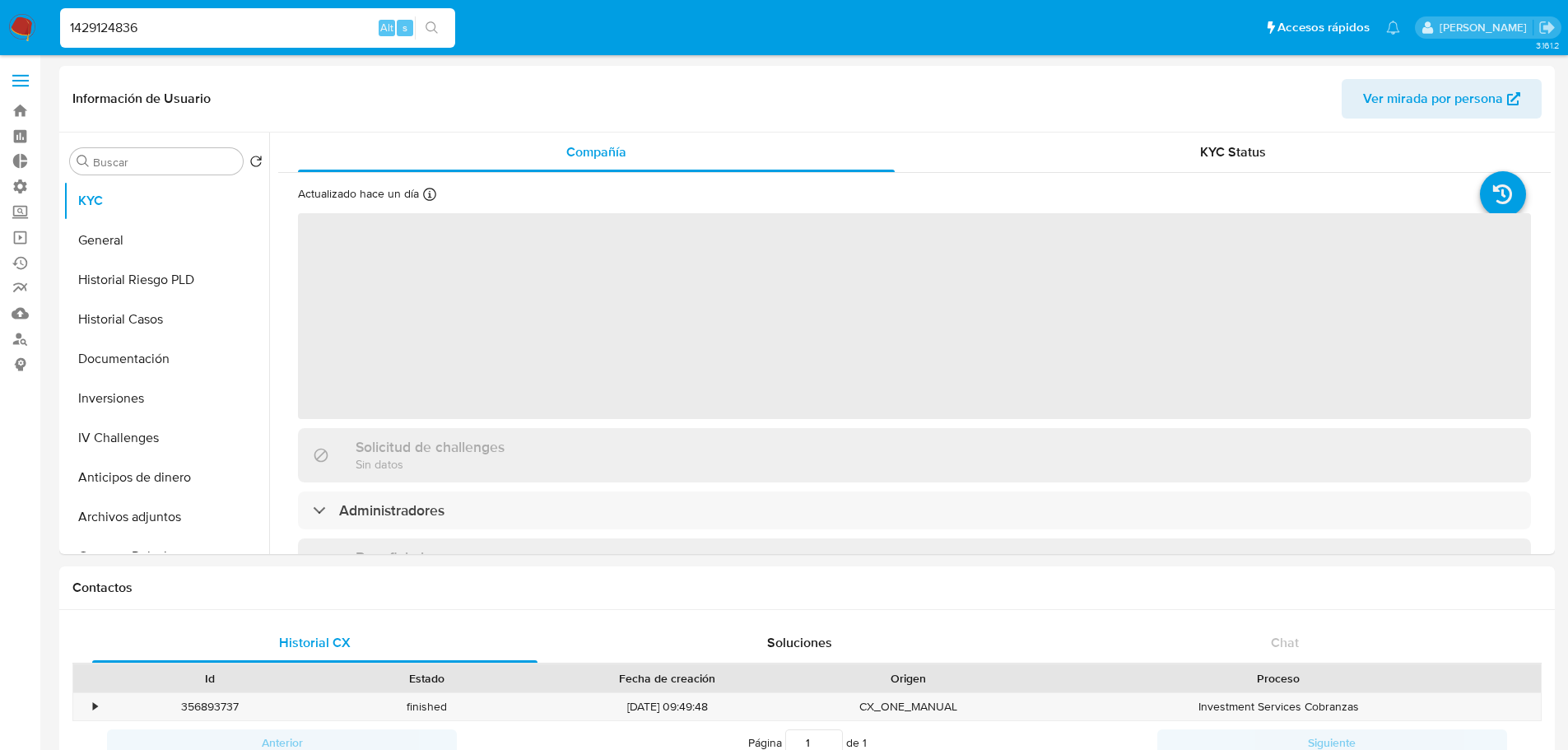
select select "10"
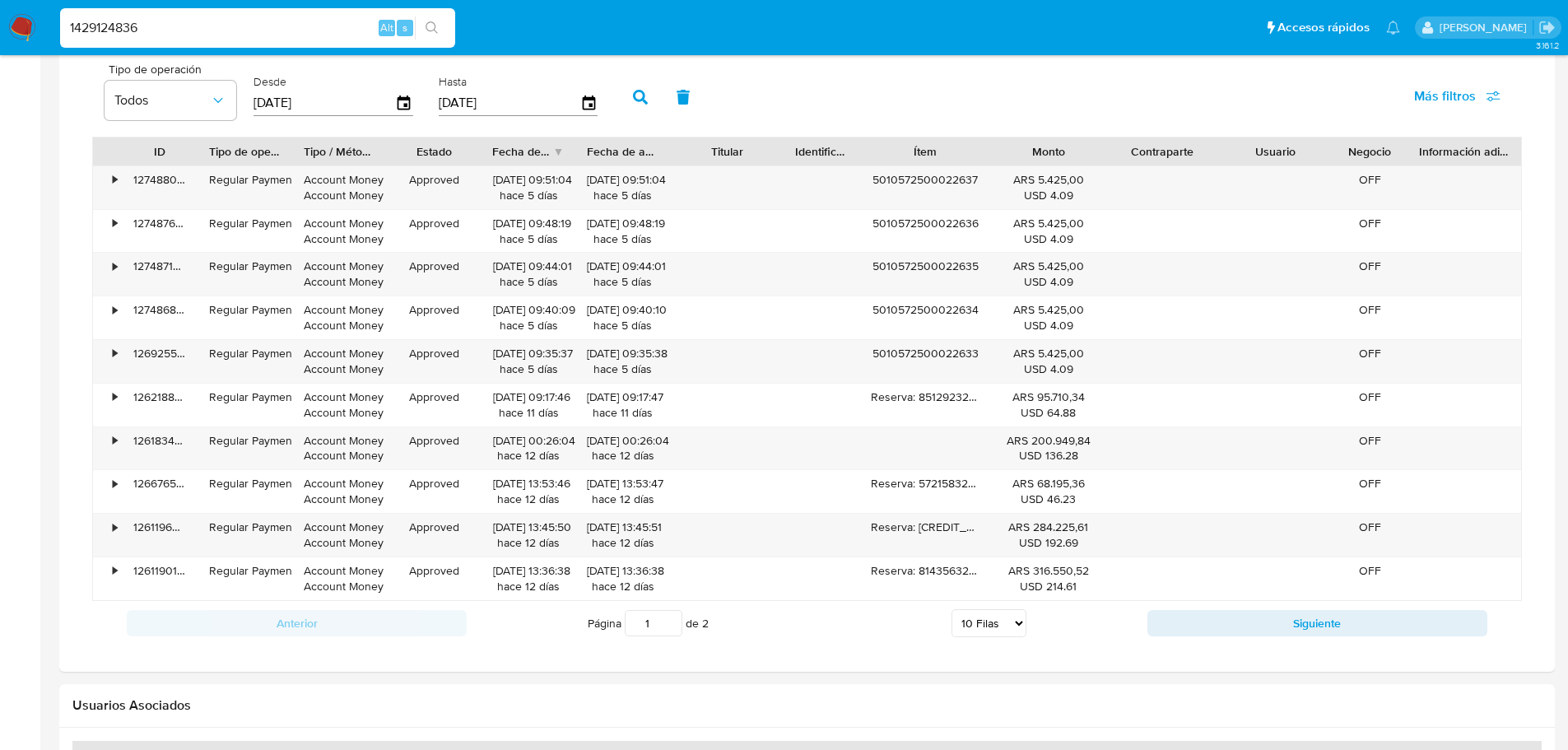
scroll to position [823, 0]
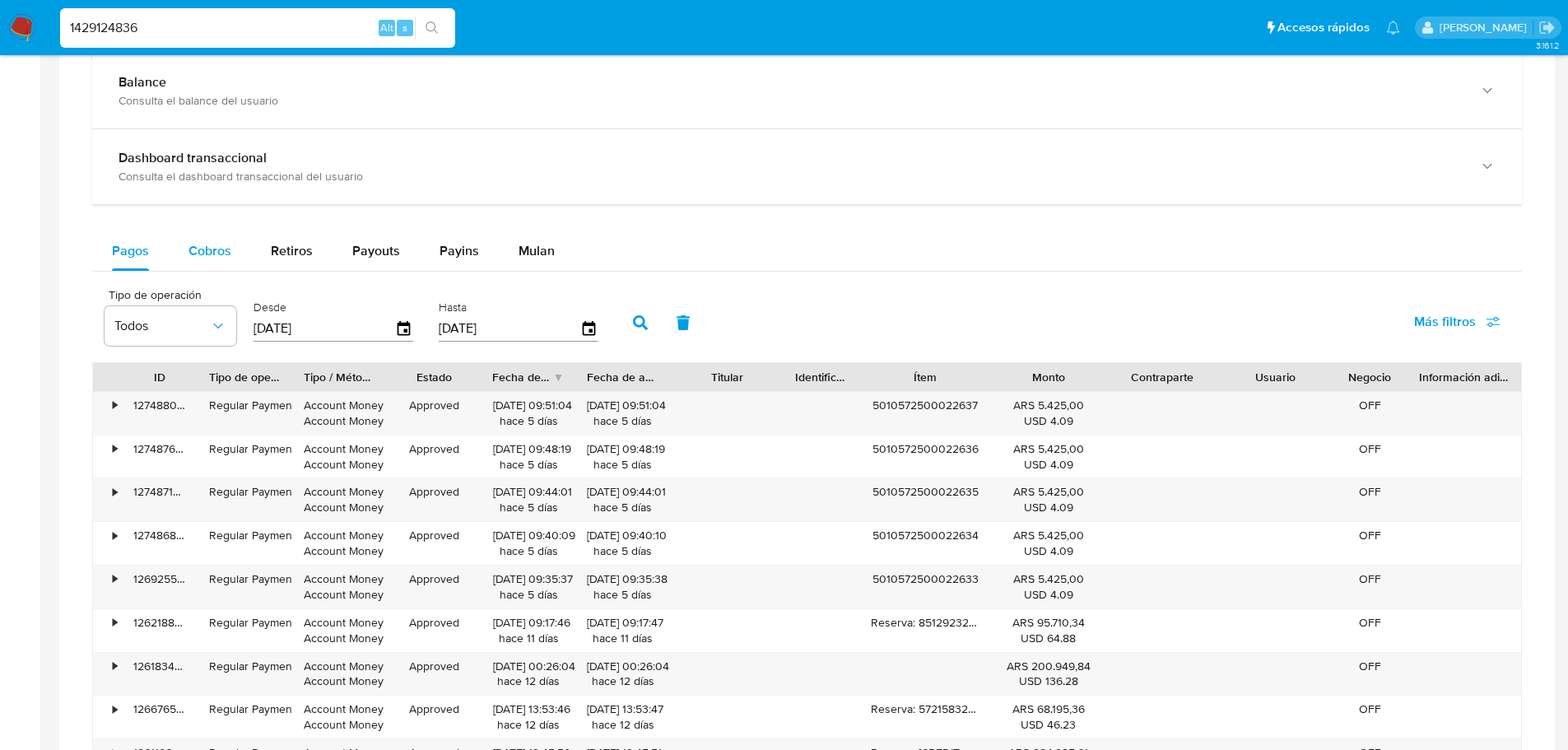
click at [221, 259] on div "Cobros" at bounding box center [210, 251] width 43 height 39
select select "10"
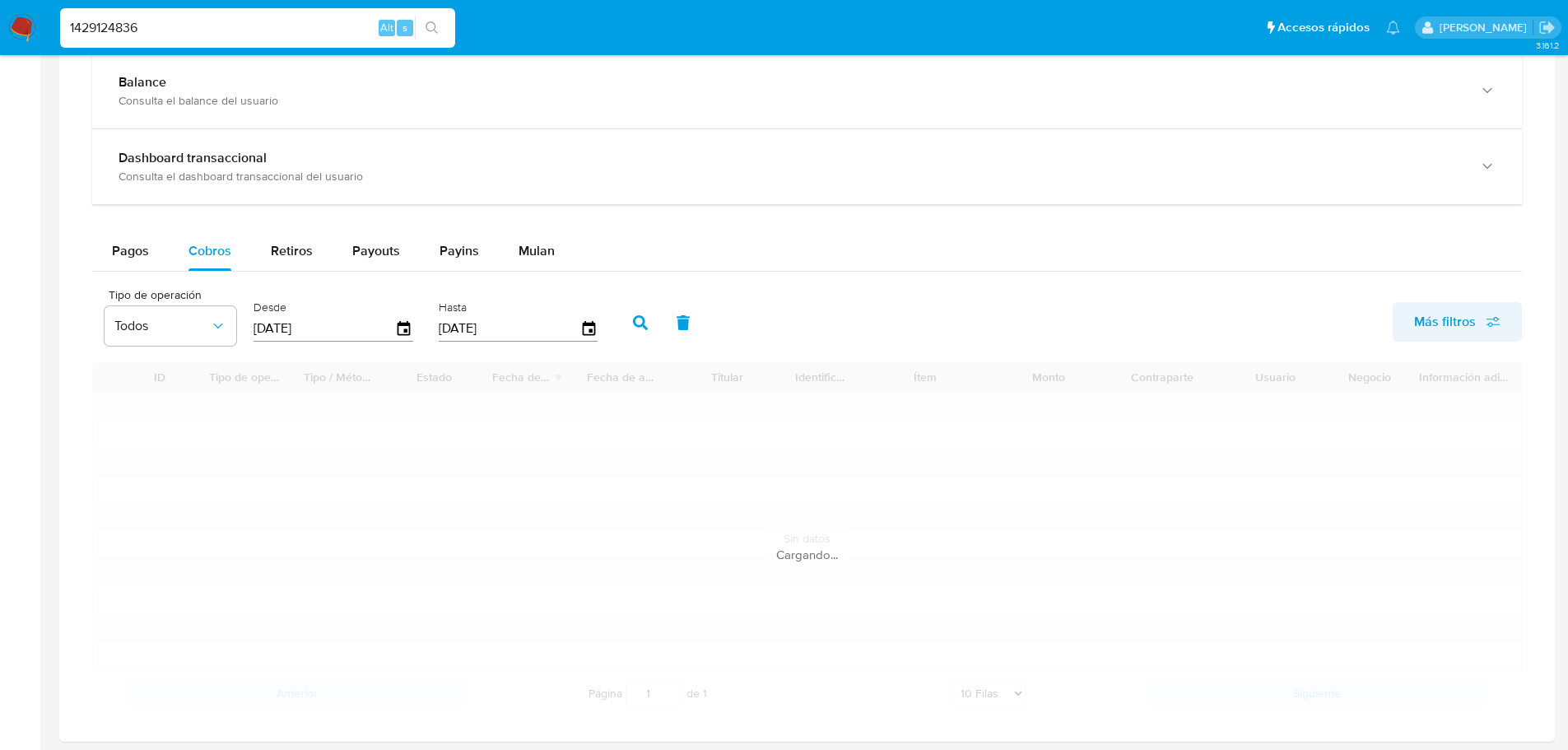
click at [1492, 309] on span "Más filtros" at bounding box center [1457, 321] width 86 height 37
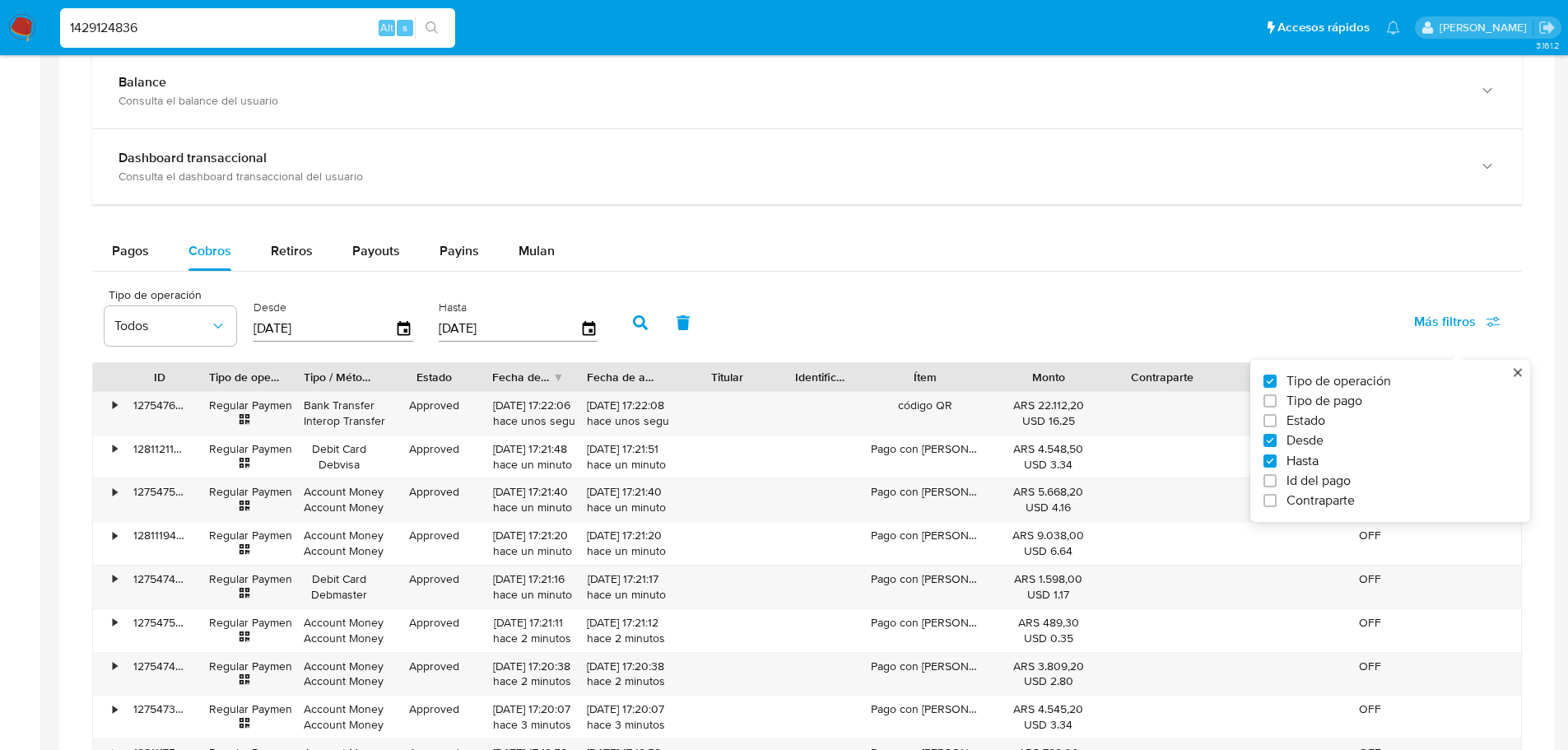
click at [1348, 481] on span "Id del pago" at bounding box center [1318, 481] width 65 height 17
click at [1276, 481] on input "Id del pago" at bounding box center [1269, 480] width 13 height 13
checkbox input "true"
click at [682, 329] on input "number" at bounding box center [699, 327] width 161 height 22
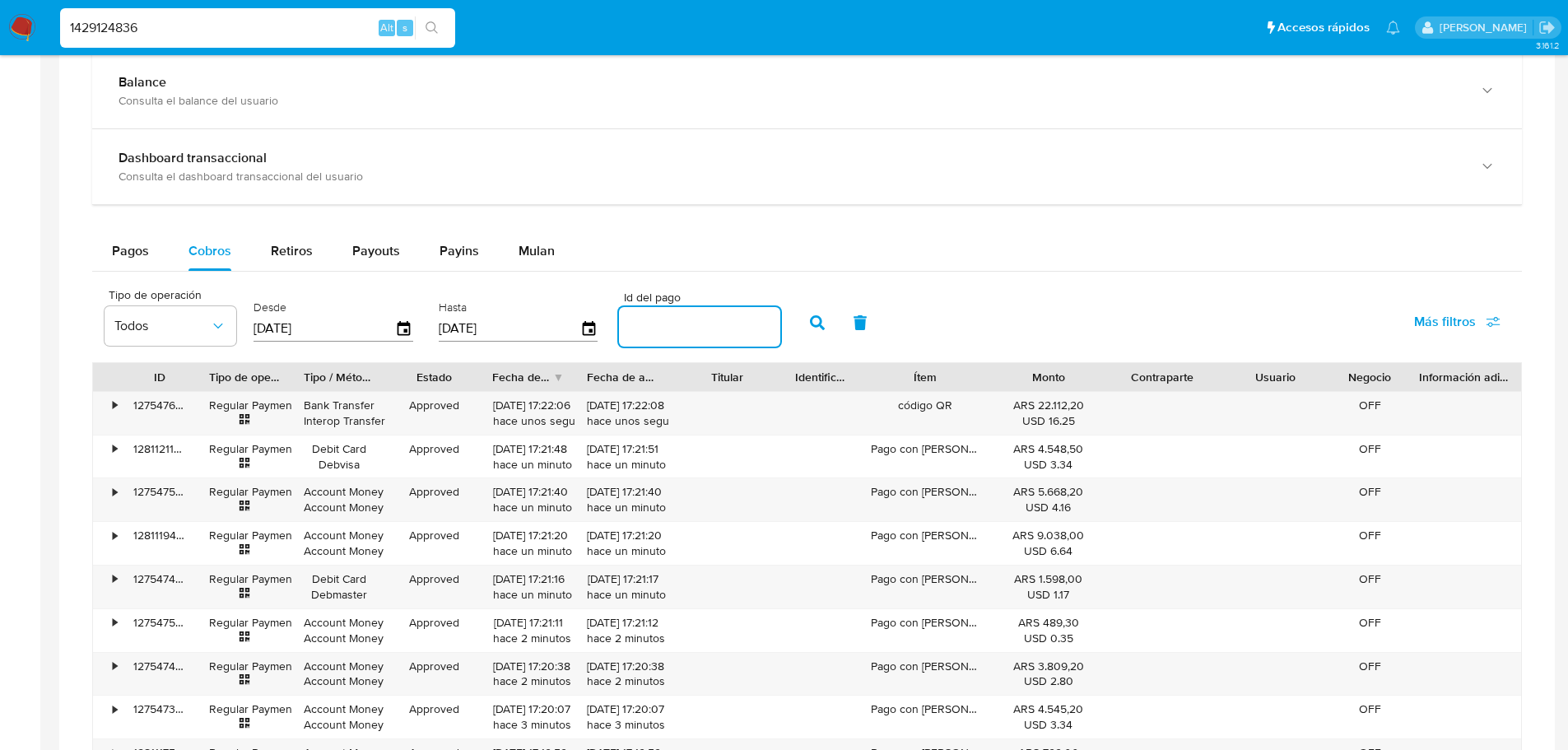
click at [732, 327] on input "number" at bounding box center [699, 327] width 161 height 22
paste input "122653344873"
type input "122653344873"
click at [819, 329] on icon "button" at bounding box center [817, 323] width 15 height 15
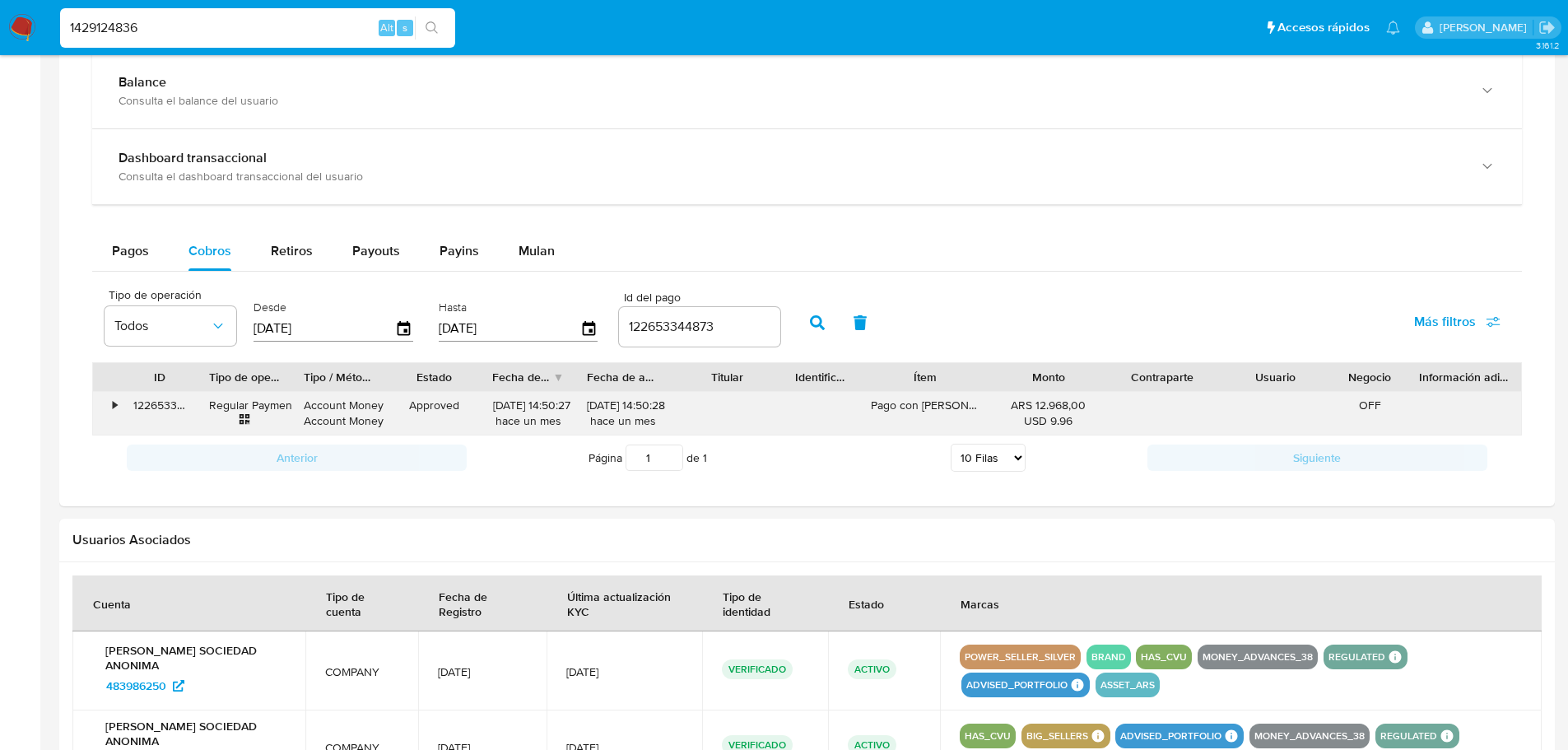
click at [109, 406] on div "•" at bounding box center [107, 413] width 29 height 43
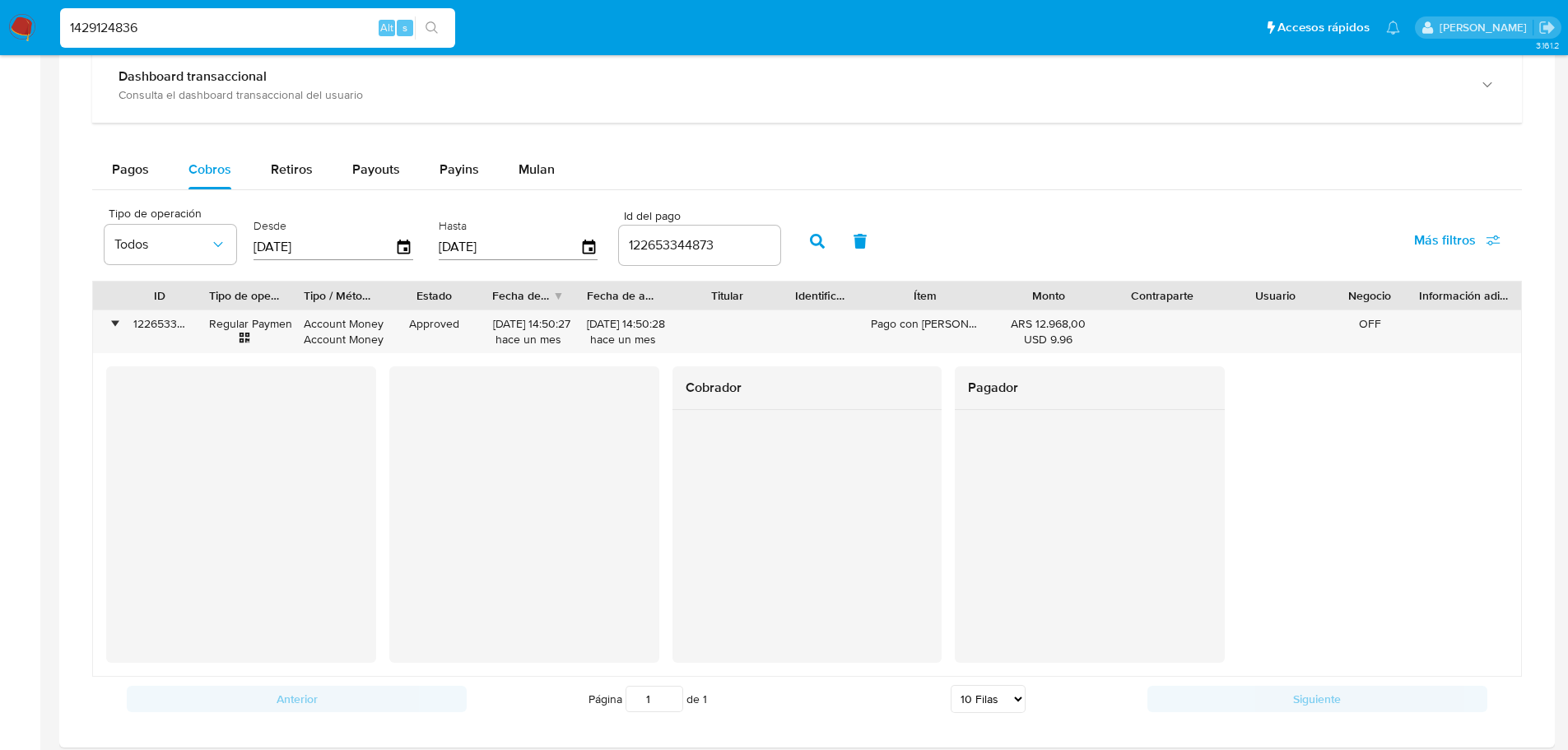
scroll to position [905, 0]
click at [115, 28] on input "1429124836" at bounding box center [257, 27] width 395 height 22
paste input "65522995"
type input "165522995"
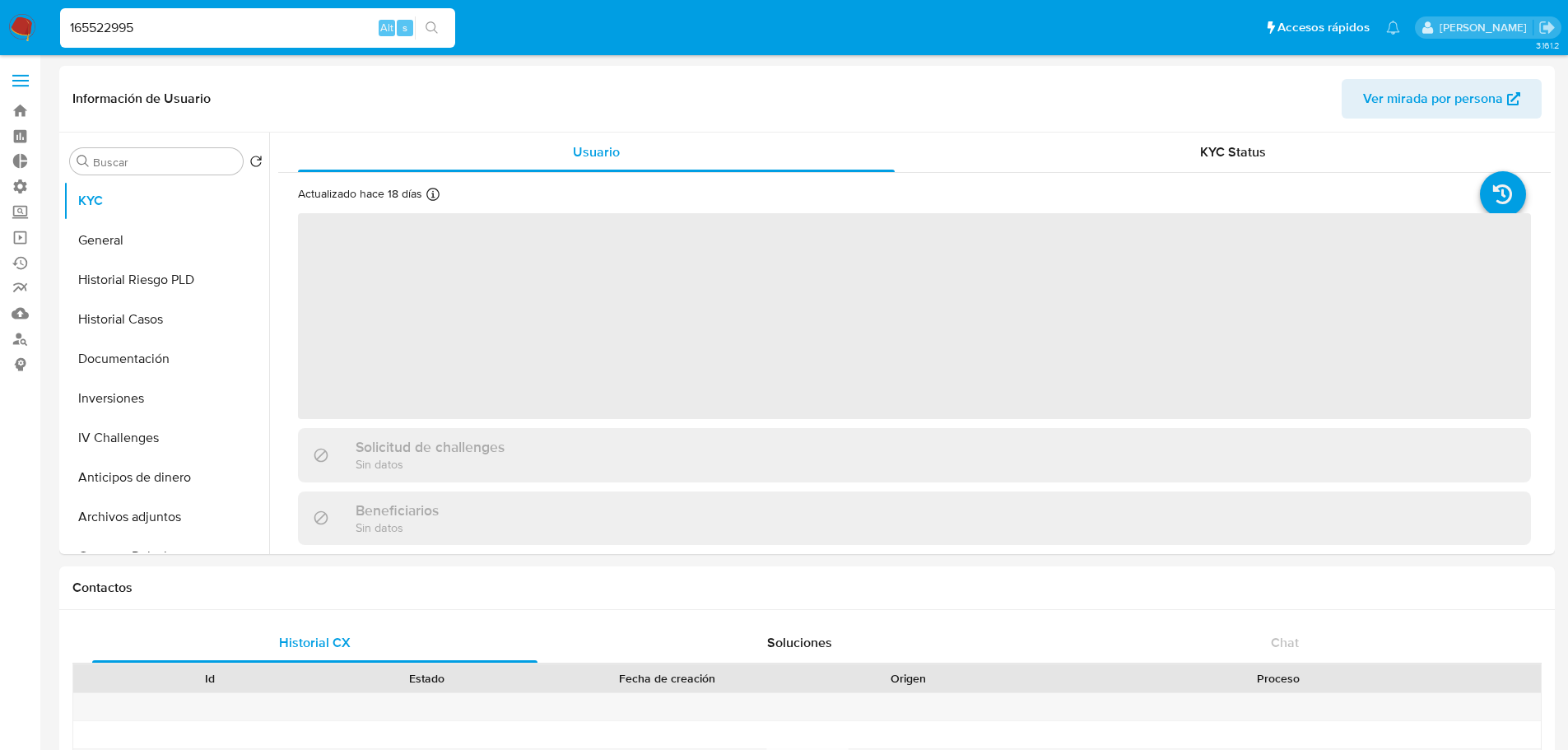
select select "10"
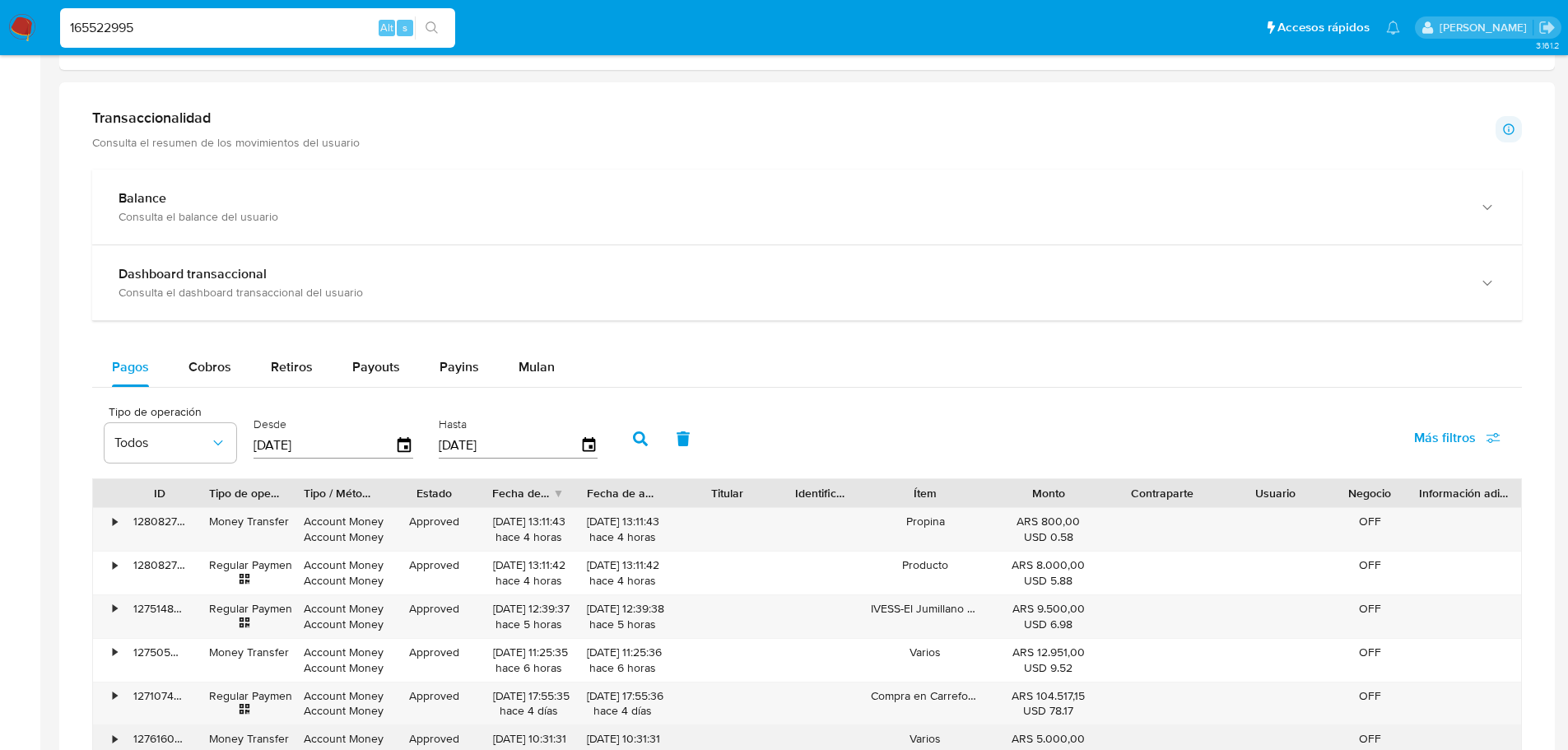
scroll to position [1070, 0]
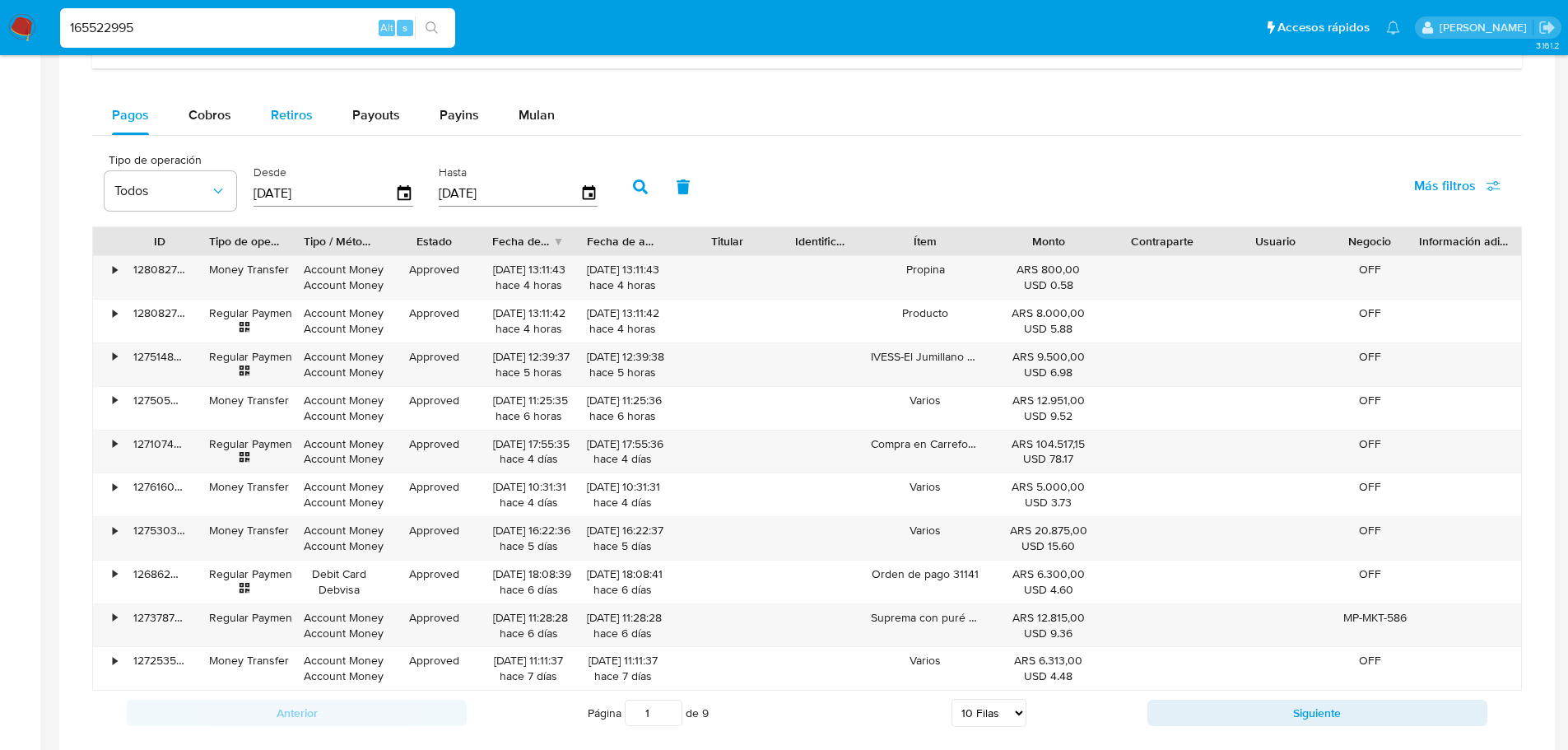
drag, startPoint x: 221, startPoint y: 112, endPoint x: 275, endPoint y: 125, distance: 55.5
click at [221, 112] on span "Cobros" at bounding box center [210, 115] width 43 height 19
select select "10"
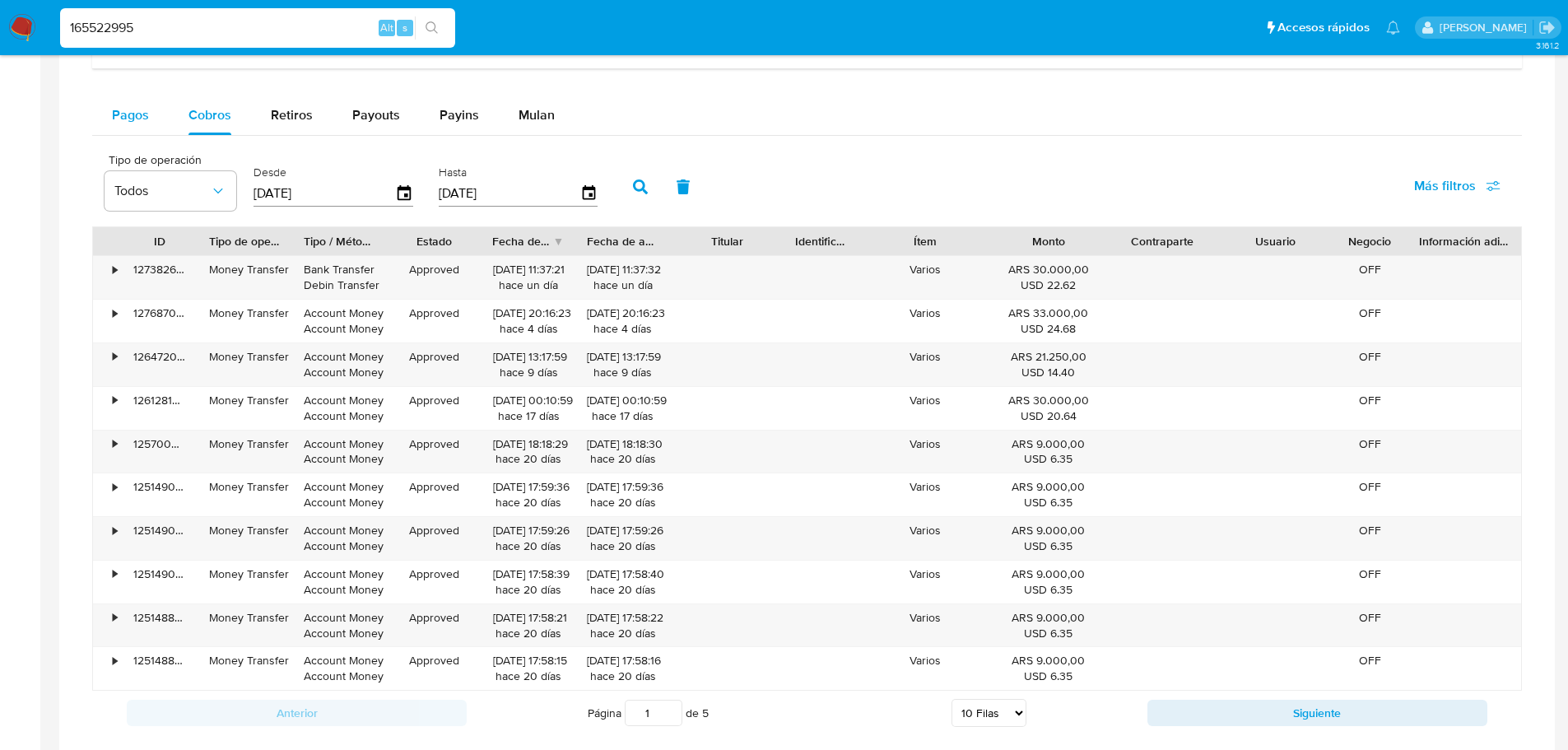
click at [132, 119] on span "Pagos" at bounding box center [131, 115] width 37 height 19
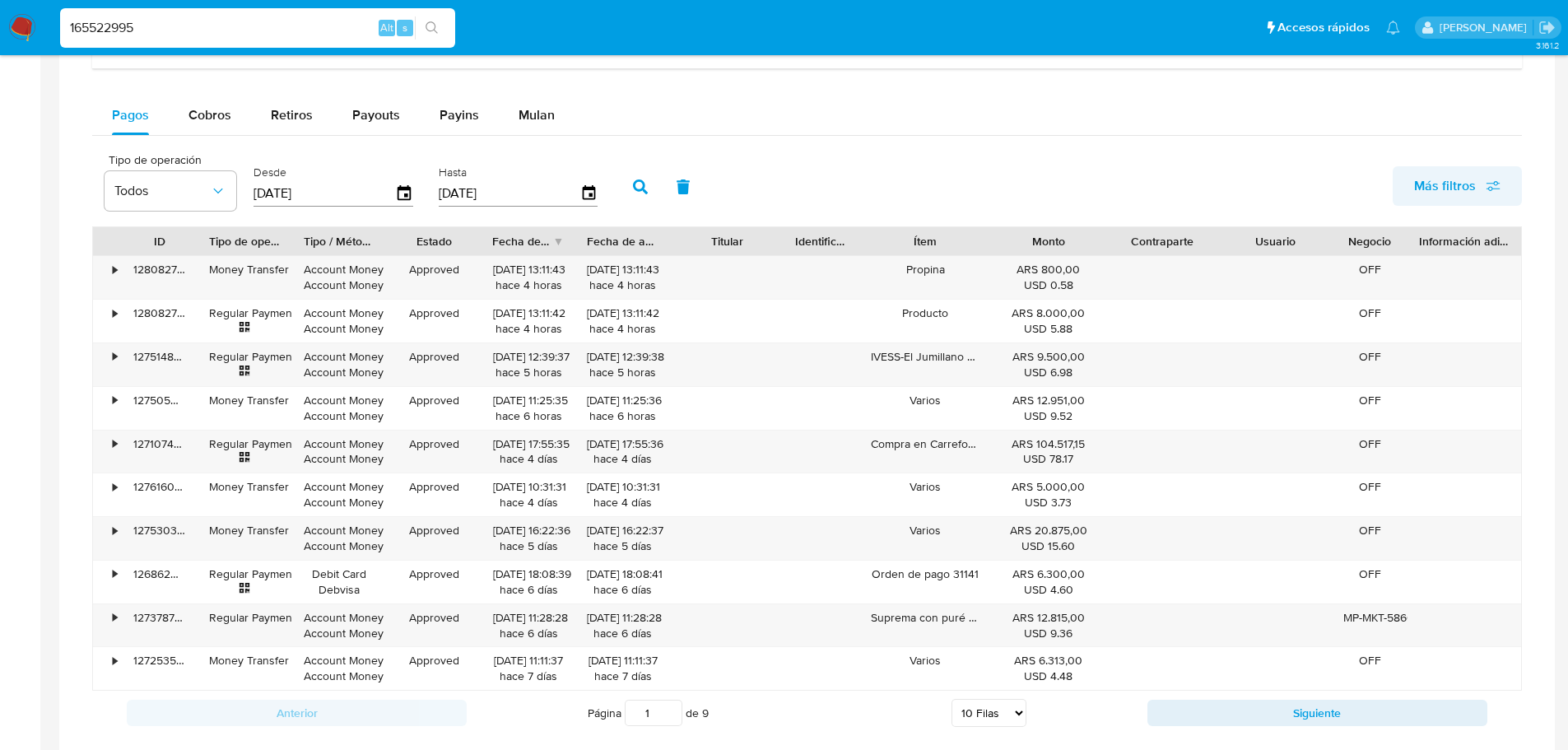
click at [1453, 197] on span "Más filtros" at bounding box center [1444, 186] width 62 height 39
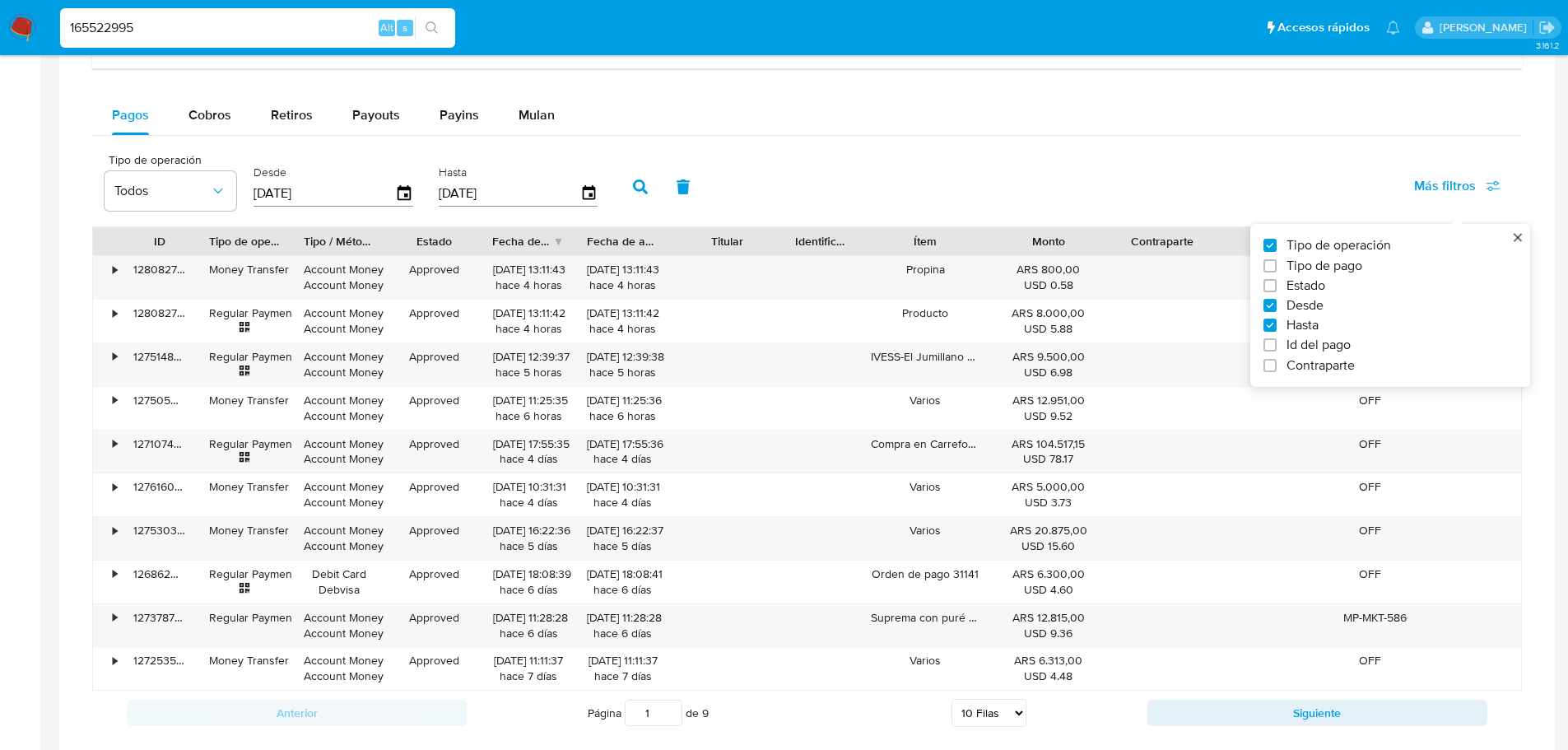
drag, startPoint x: 910, startPoint y: 151, endPoint x: 830, endPoint y: 184, distance: 86.5
click at [911, 154] on div "Tipo de operación Todos Desde [DATE] Hasta [DATE] Más filtros Tipo de operación…" at bounding box center [806, 185] width 1429 height 82
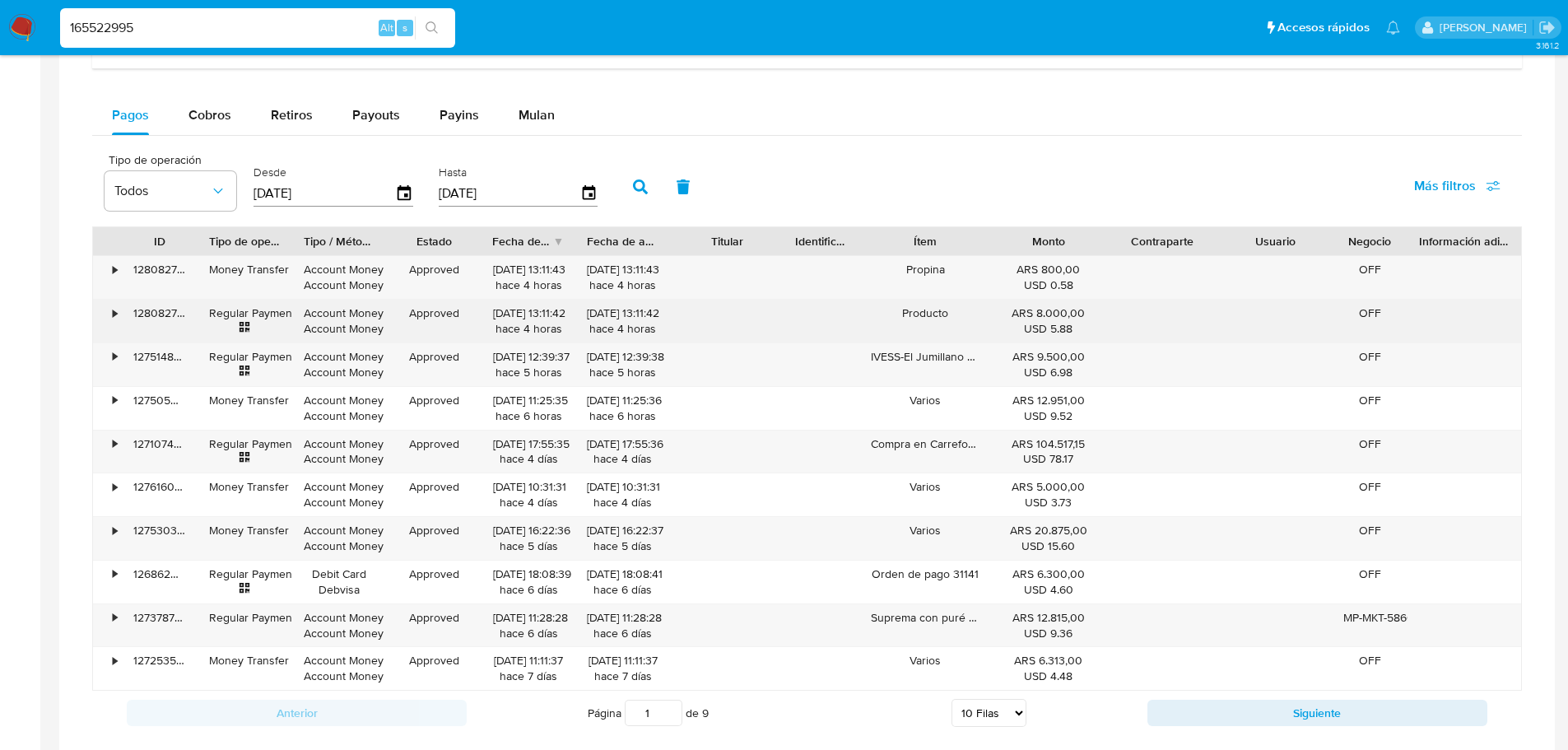
click at [108, 316] on div "•" at bounding box center [107, 321] width 29 height 43
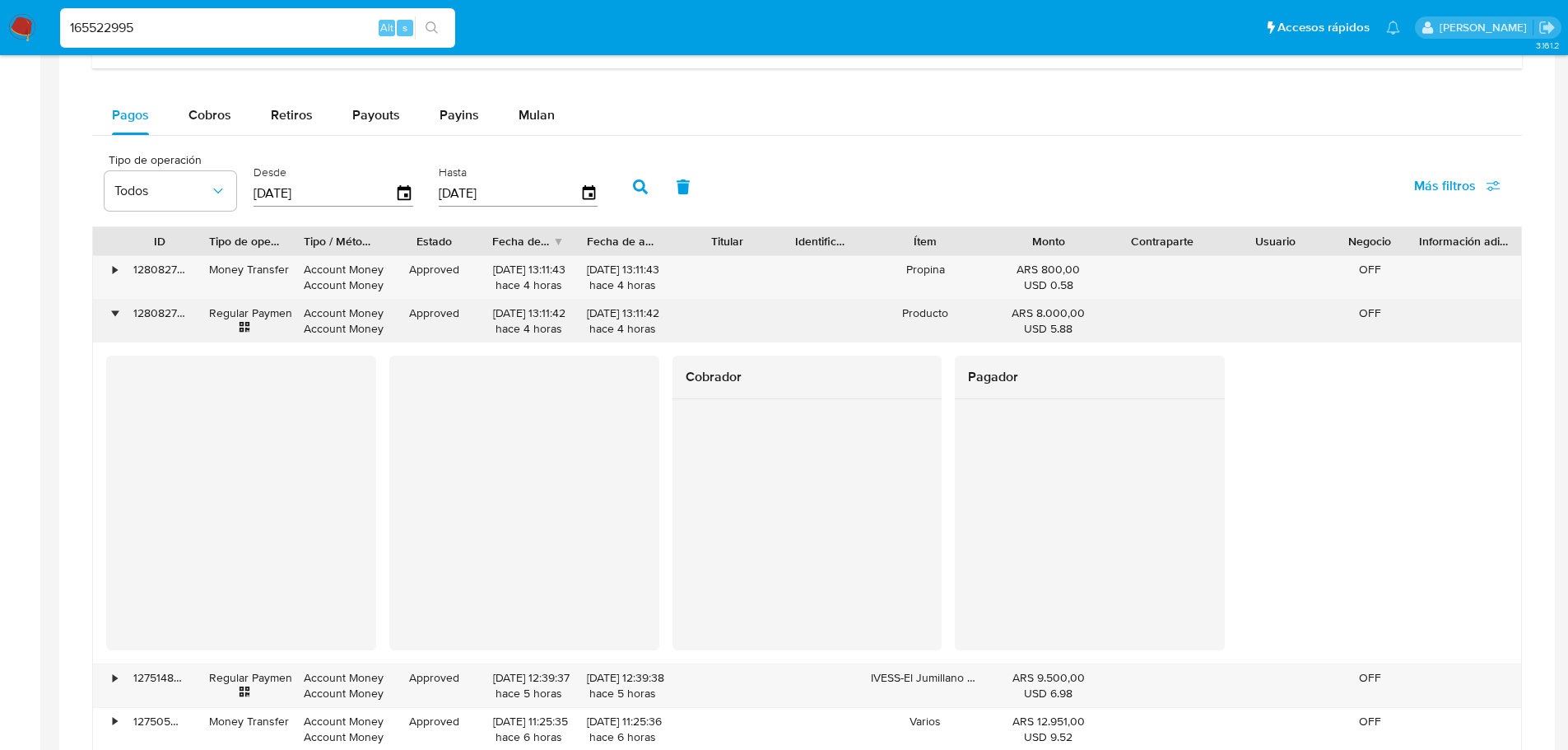
click at [119, 318] on div "•" at bounding box center [107, 321] width 29 height 43
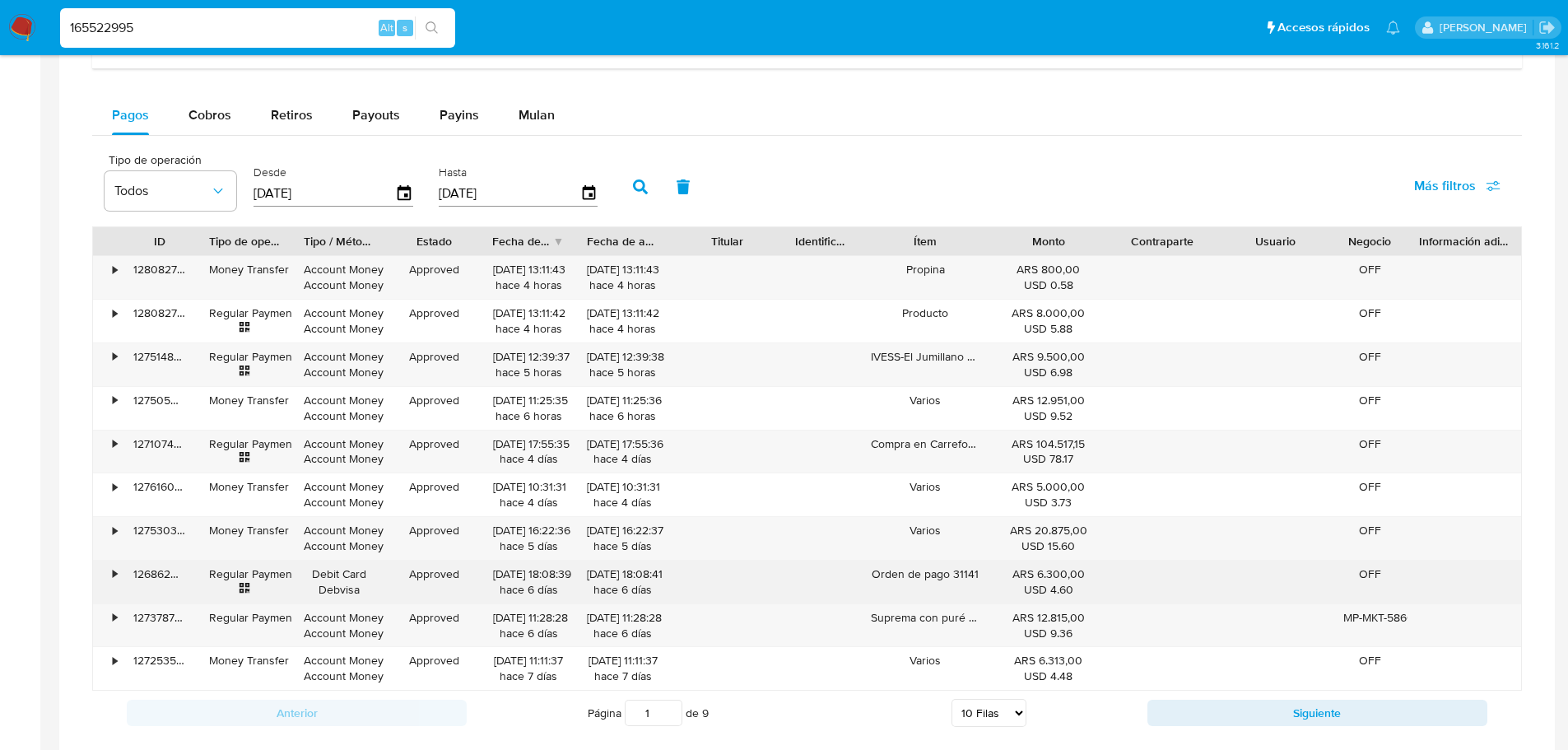
click at [115, 570] on div "•" at bounding box center [114, 574] width 4 height 16
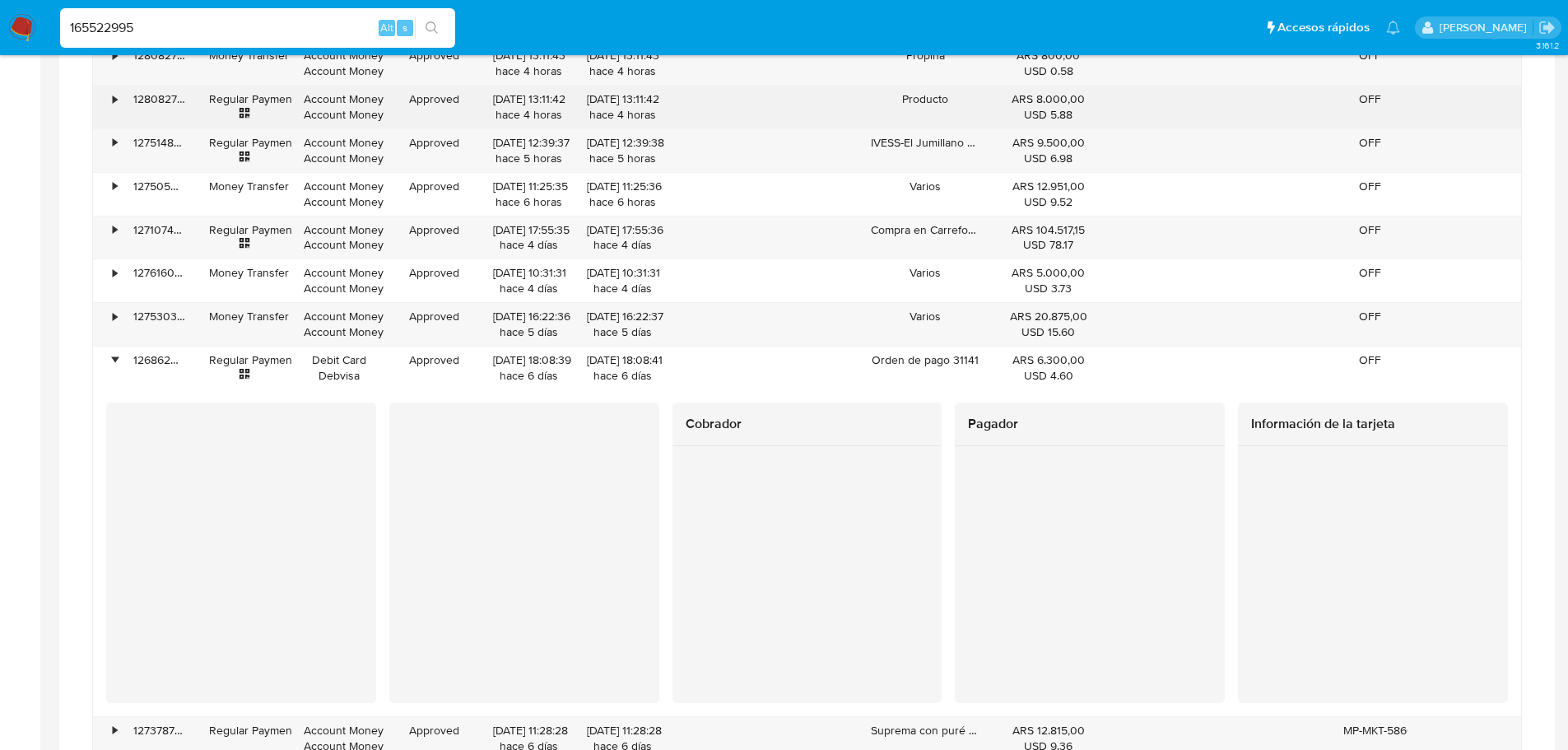
scroll to position [1153, 0]
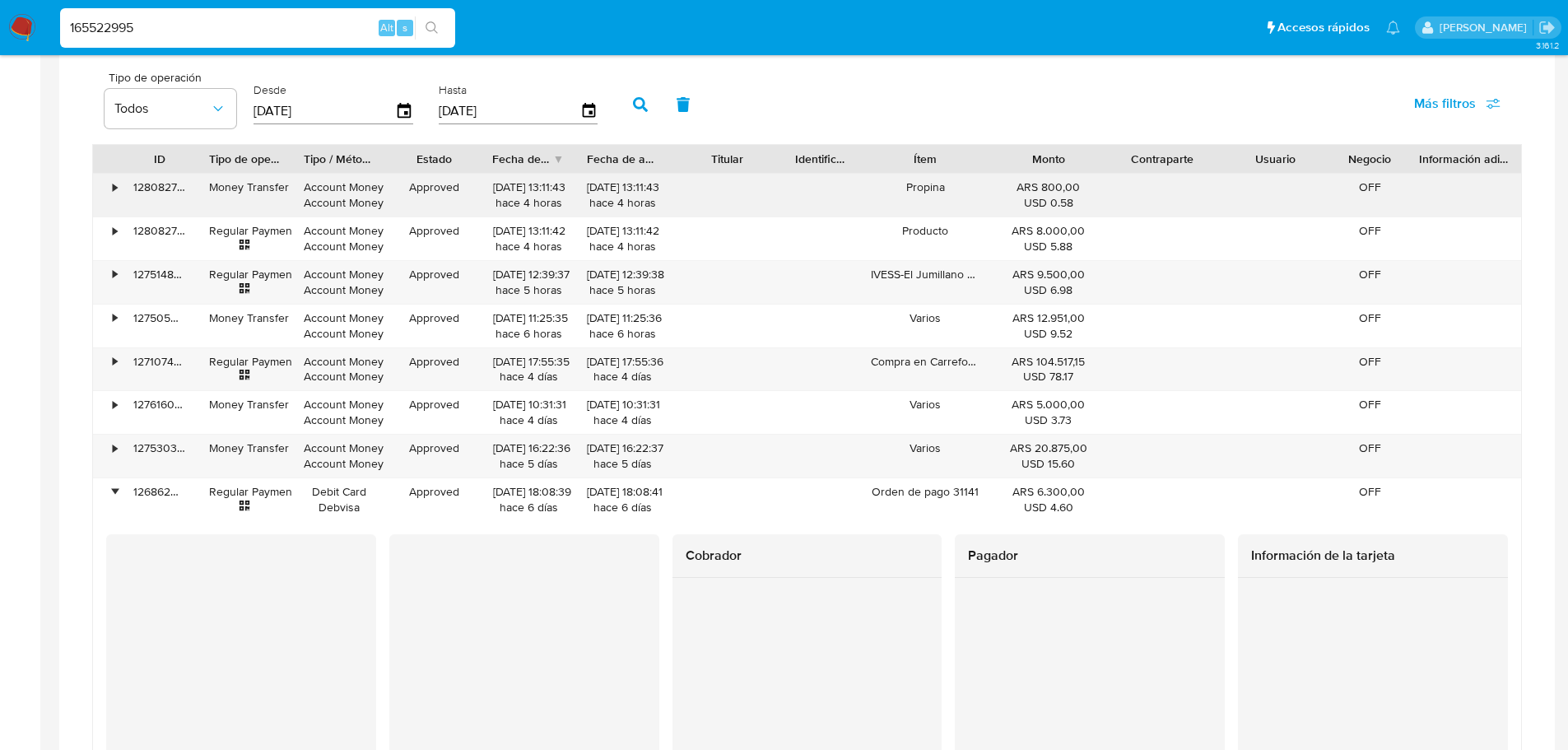
click at [196, 181] on div "128082760134" at bounding box center [159, 195] width 76 height 43
drag, startPoint x: 196, startPoint y: 163, endPoint x: 213, endPoint y: 165, distance: 17.1
click at [212, 165] on div at bounding box center [198, 159] width 30 height 28
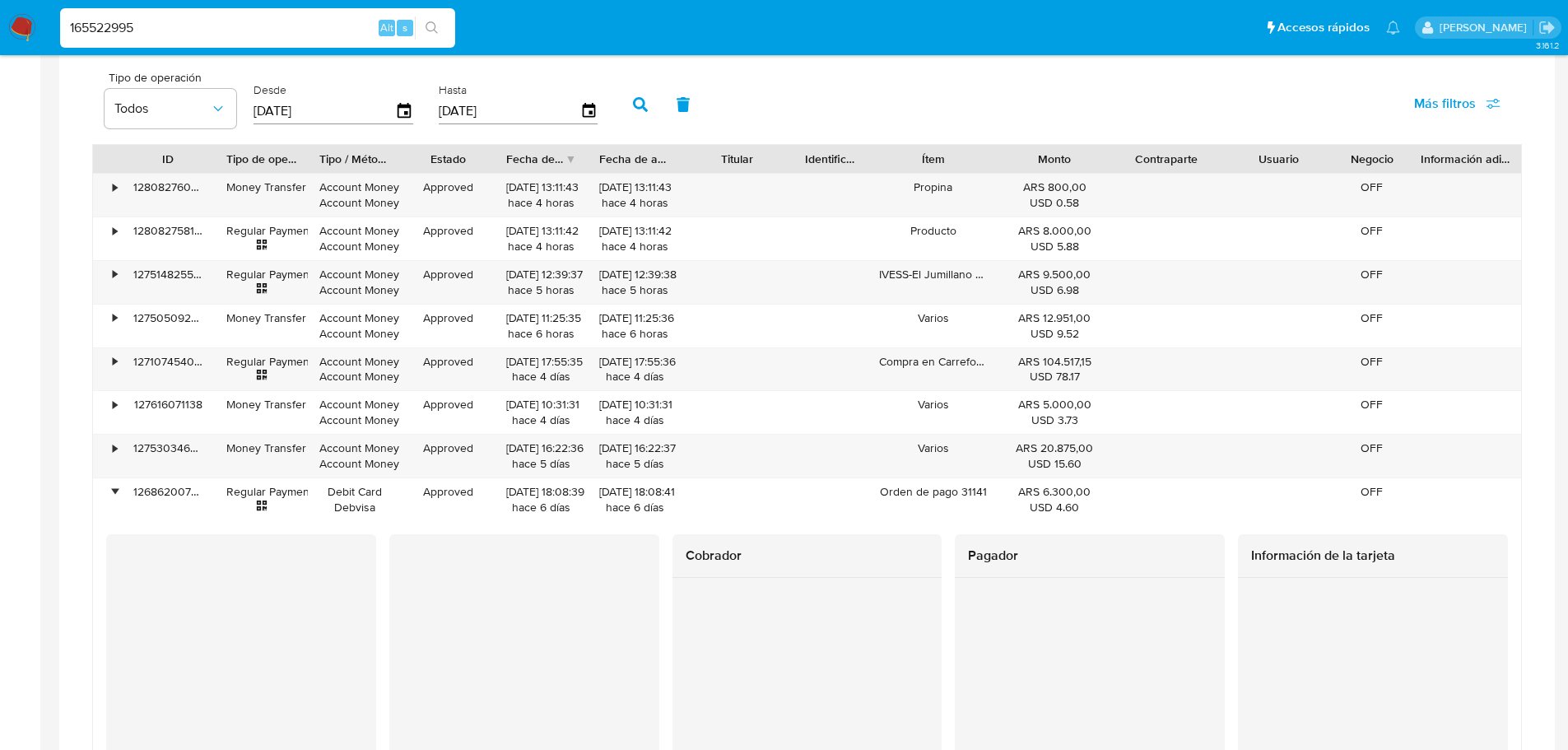
drag, startPoint x: 221, startPoint y: 165, endPoint x: 238, endPoint y: 170, distance: 17.7
click at [229, 170] on div at bounding box center [215, 159] width 30 height 28
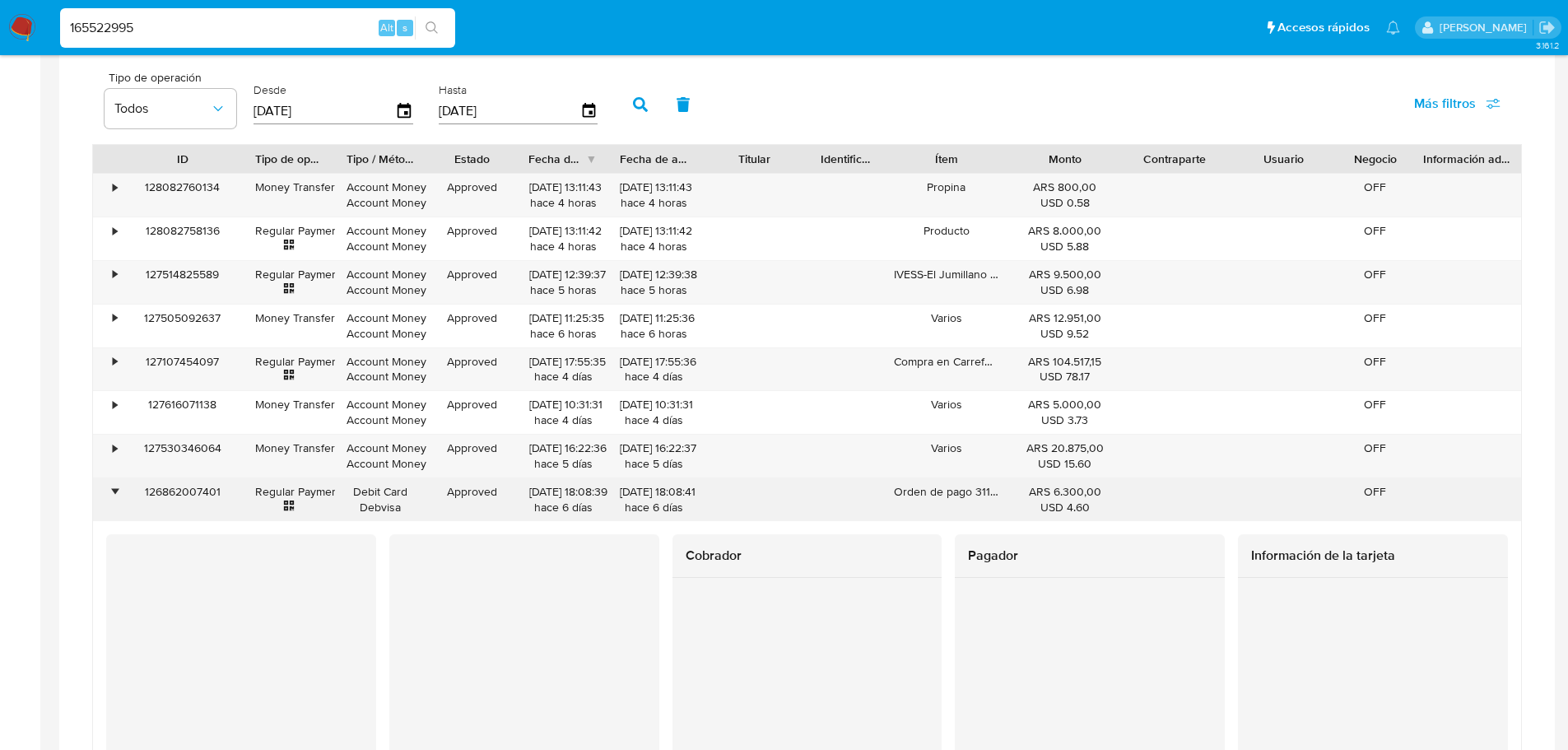
click at [171, 486] on div "126862007401" at bounding box center [183, 500] width 122 height 43
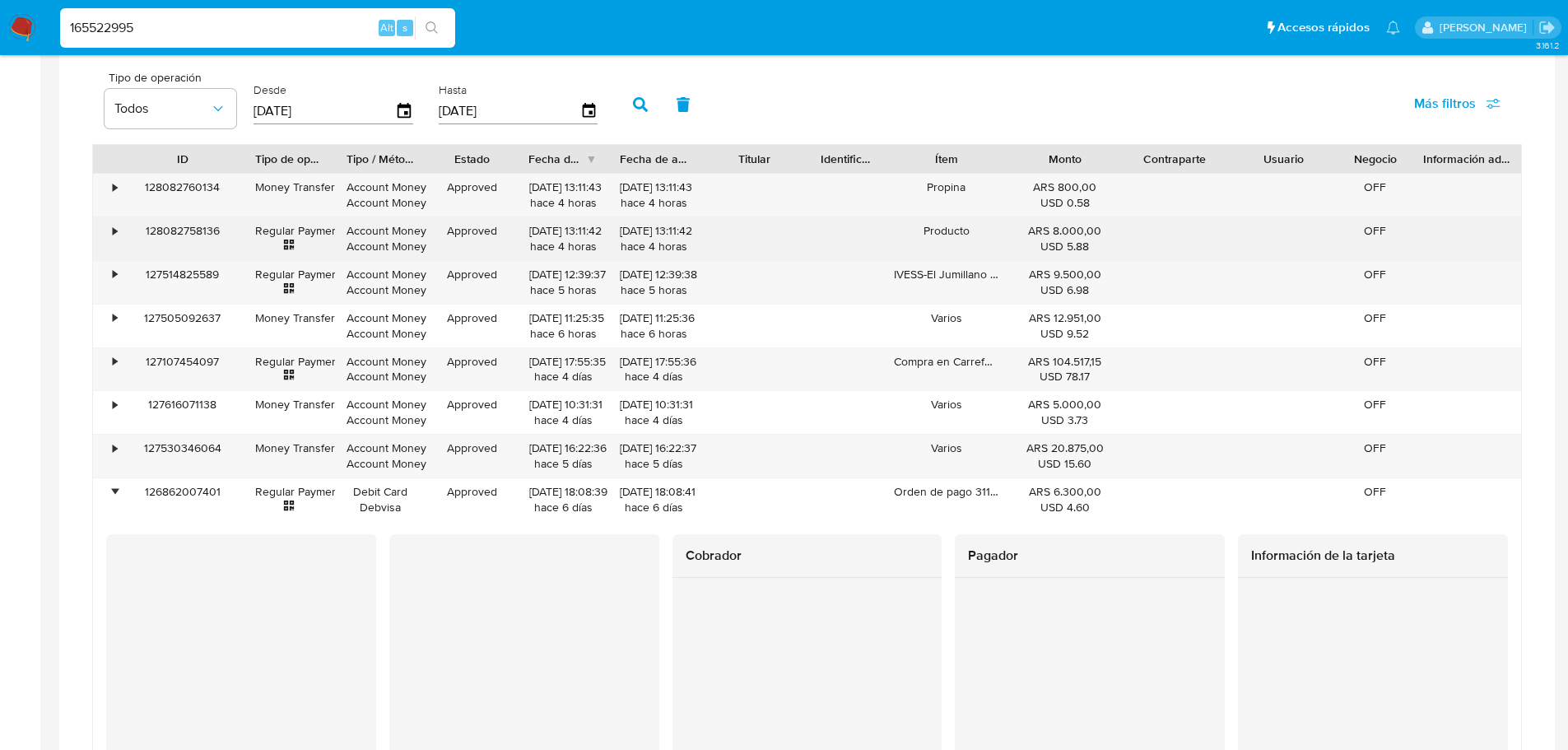
click at [108, 230] on div "•" at bounding box center [107, 239] width 29 height 43
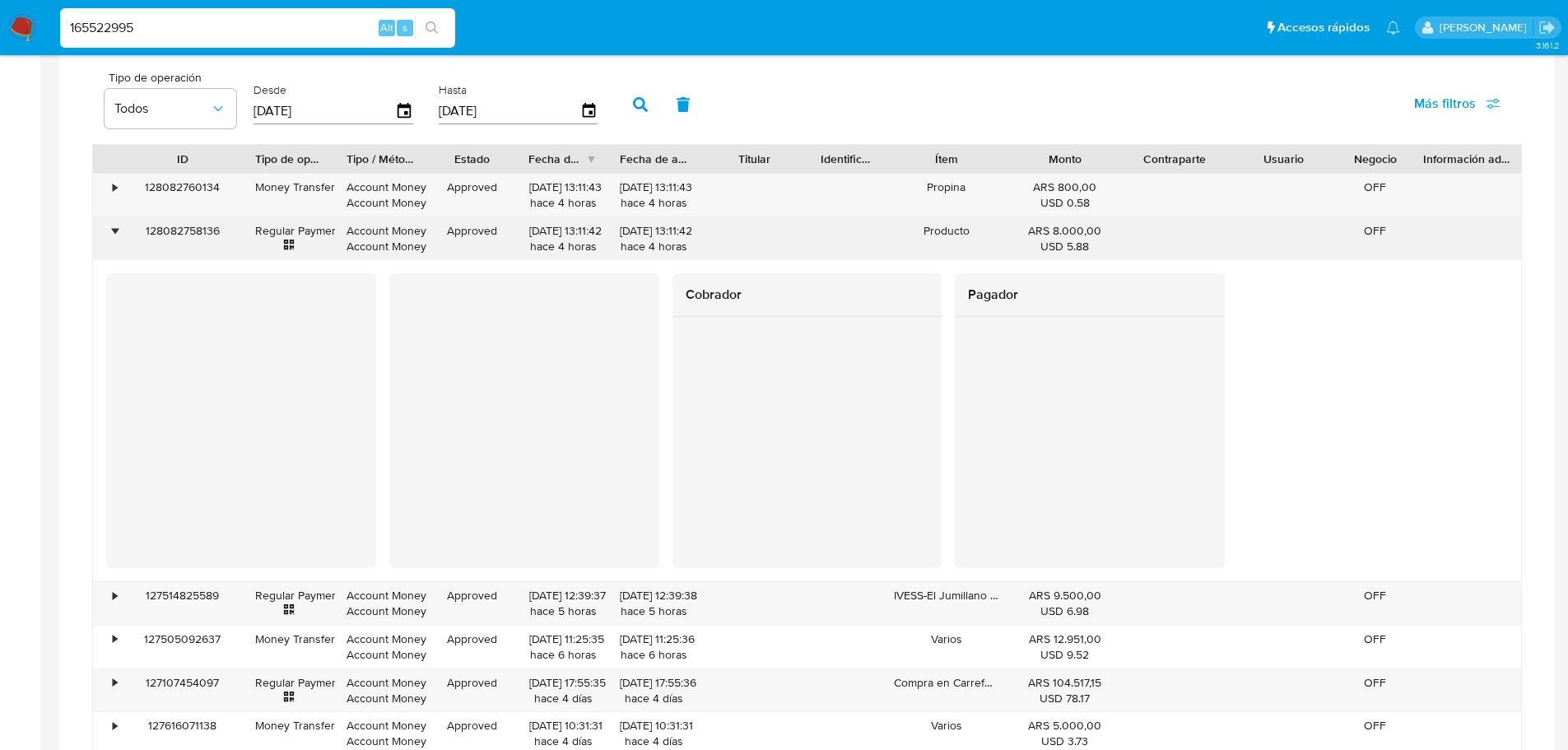
click at [168, 226] on div "128082758136" at bounding box center [183, 239] width 122 height 43
click at [106, 227] on div "•" at bounding box center [107, 239] width 29 height 43
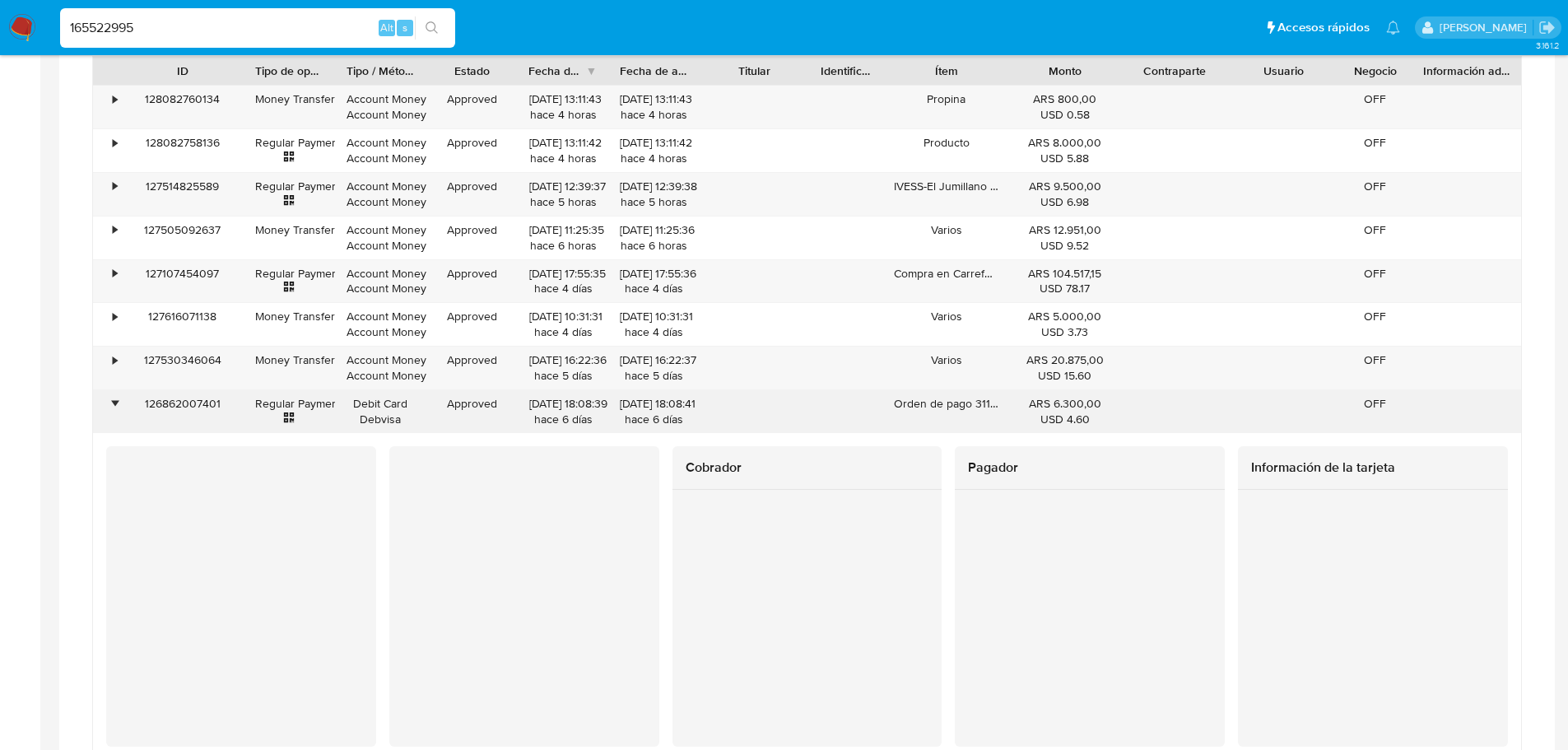
scroll to position [1317, 0]
